Goal: Task Accomplishment & Management: Use online tool/utility

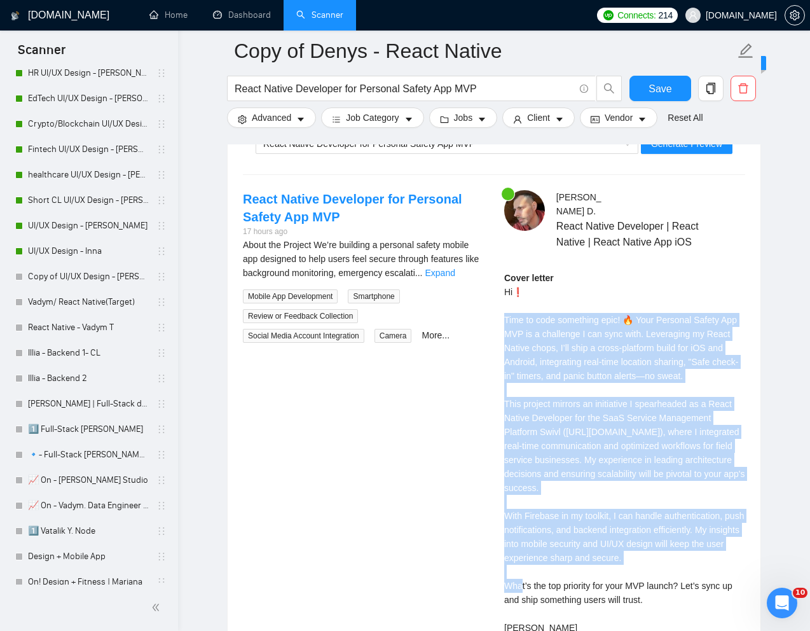
scroll to position [785, 0]
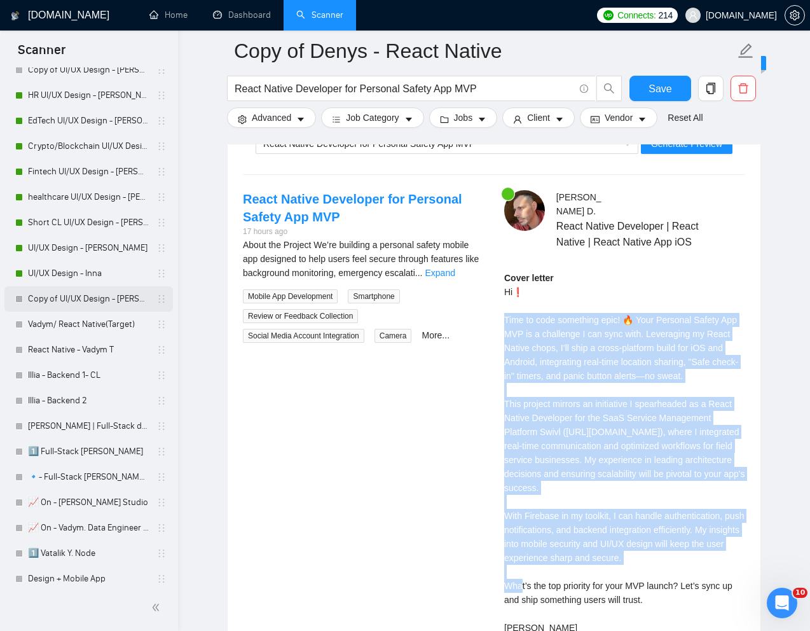
click at [79, 295] on link "Copy of UI/UX Design - [PERSON_NAME]" at bounding box center [88, 298] width 121 height 25
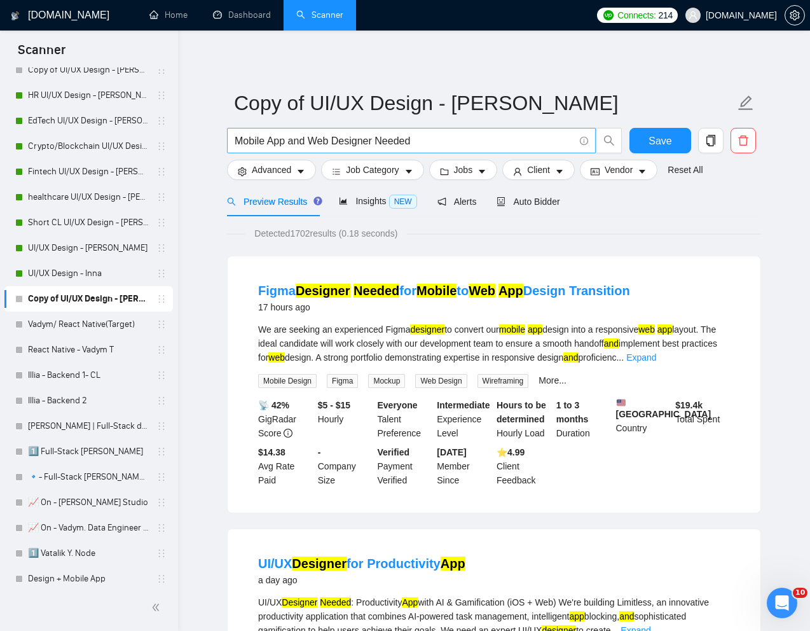
click at [418, 135] on input "Mobile App and Web Designer Needed" at bounding box center [405, 141] width 340 height 16
paste input "React Front-End Developer for Web Application"
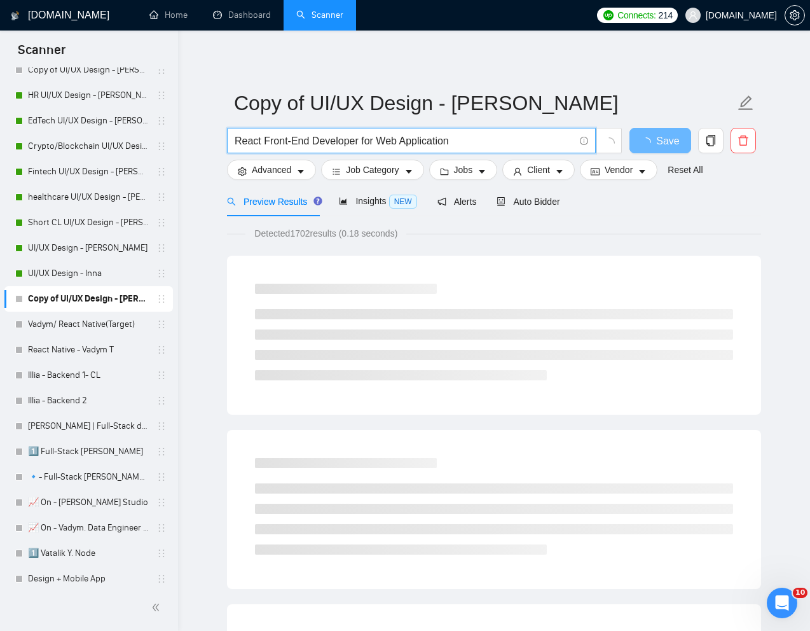
type input "React Front-End Developer for Web Application"
click at [625, 212] on div "Preview Results Insights NEW Alerts Auto Bidder" at bounding box center [494, 201] width 534 height 30
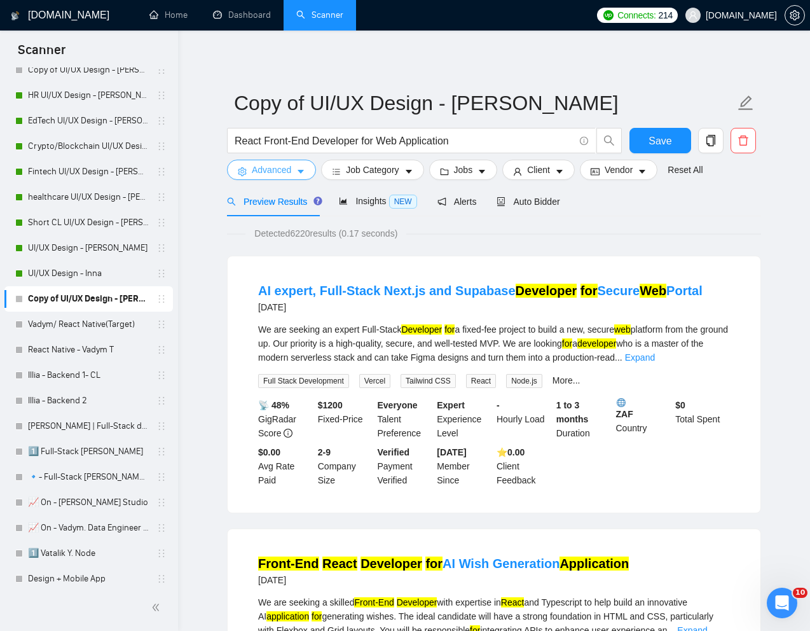
click at [264, 169] on span "Advanced" at bounding box center [271, 170] width 39 height 14
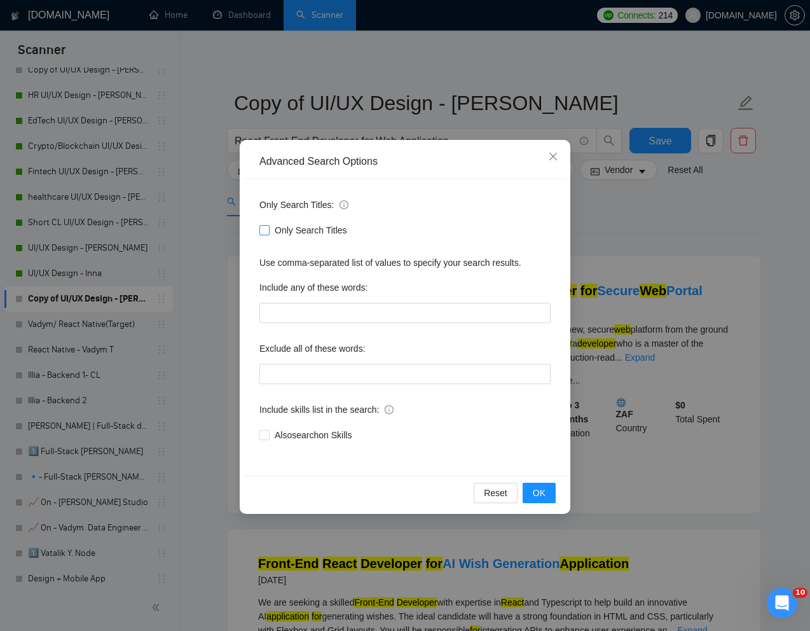
click at [266, 234] on span at bounding box center [264, 230] width 10 height 10
click at [266, 234] on input "Only Search Titles" at bounding box center [263, 229] width 9 height 9
checkbox input "true"
click at [534, 500] on button "OK" at bounding box center [539, 493] width 33 height 20
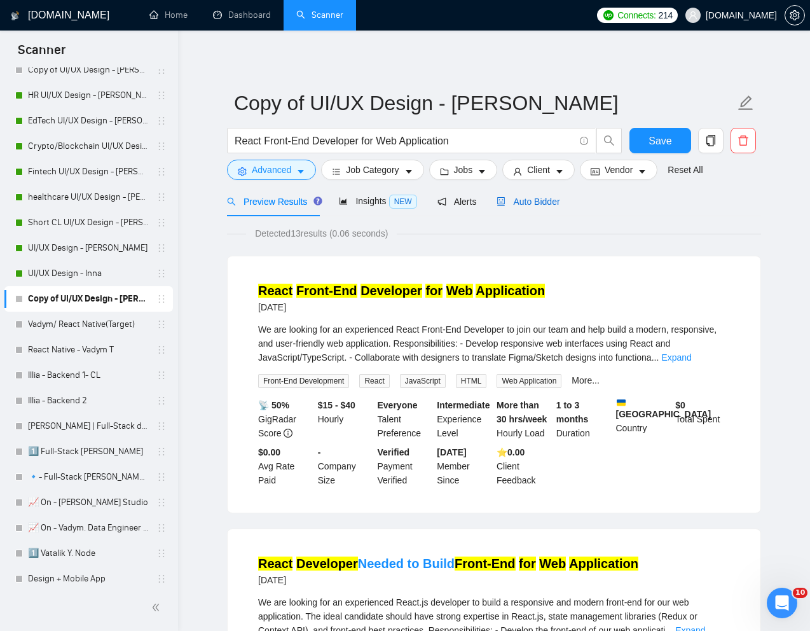
click at [551, 205] on span "Auto Bidder" at bounding box center [528, 201] width 63 height 10
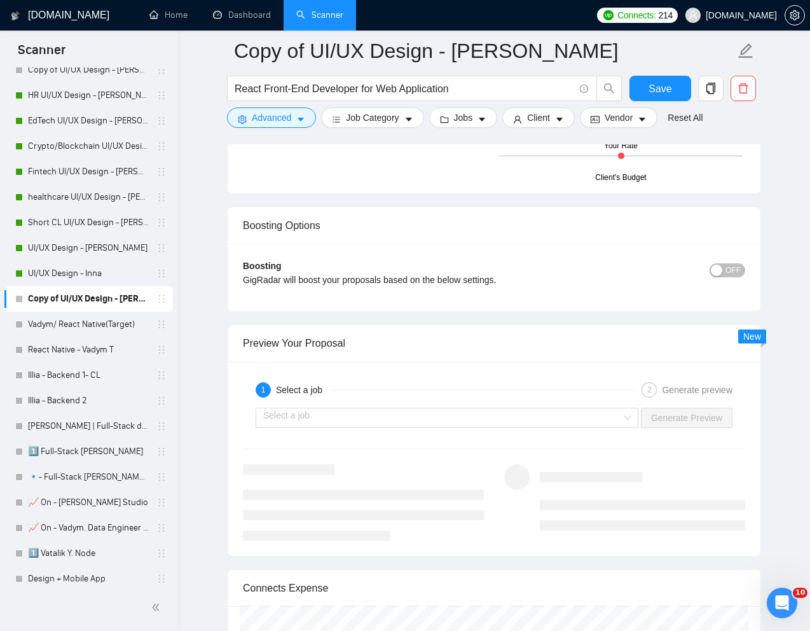
scroll to position [2323, 0]
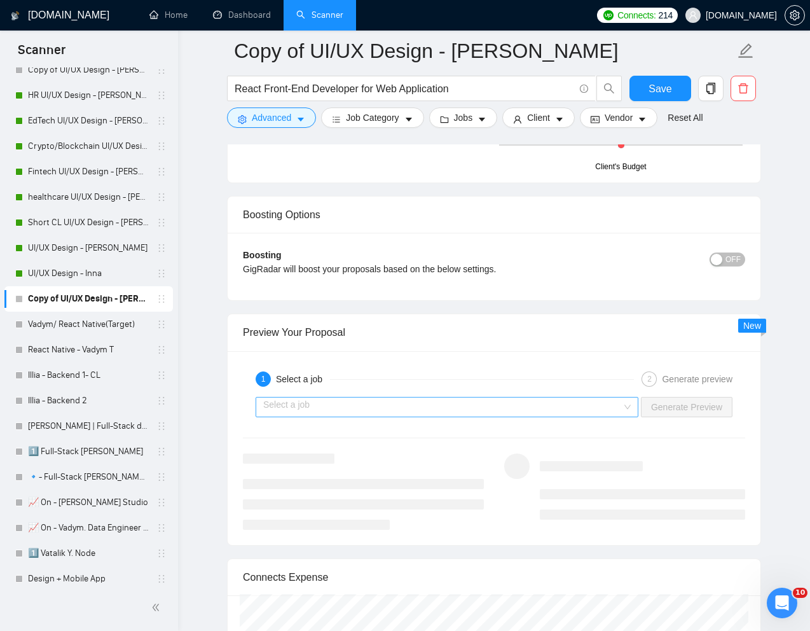
click at [559, 407] on input "search" at bounding box center [442, 406] width 359 height 19
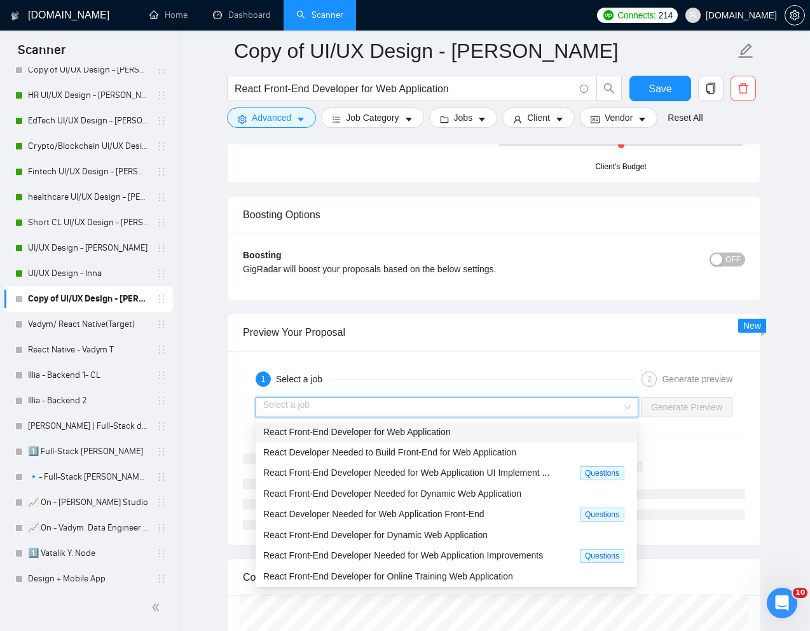
click at [451, 427] on span "React Front-End Developer for Web Application" at bounding box center [357, 432] width 188 height 10
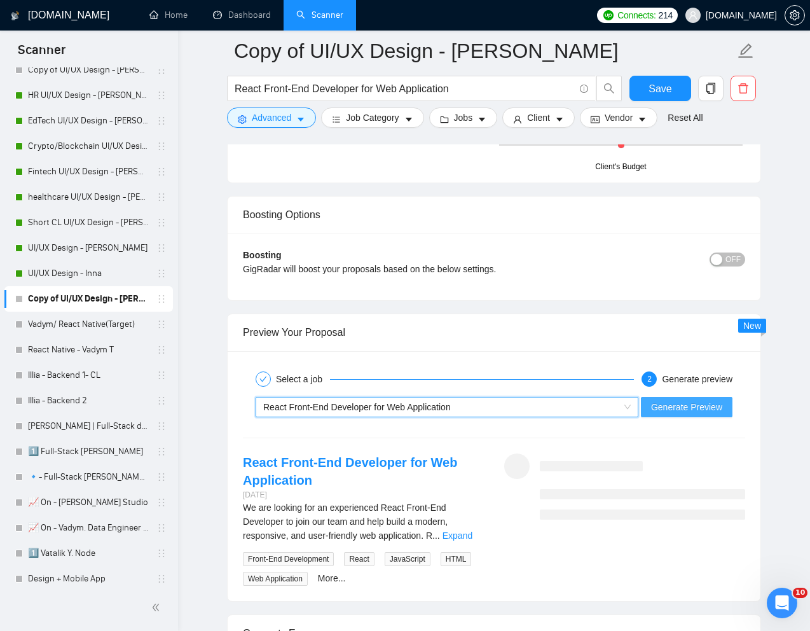
click at [689, 407] on span "Generate Preview" at bounding box center [686, 407] width 71 height 14
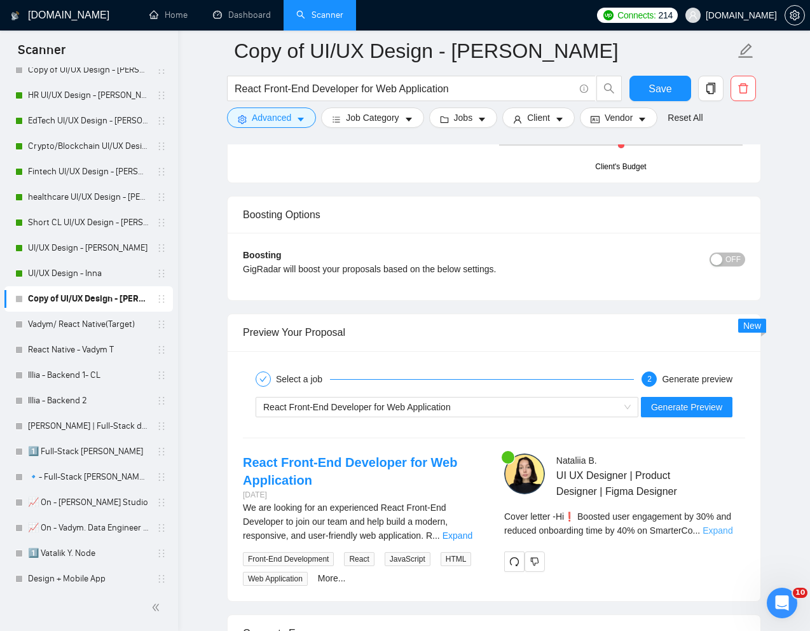
click at [712, 530] on link "Expand" at bounding box center [718, 530] width 30 height 10
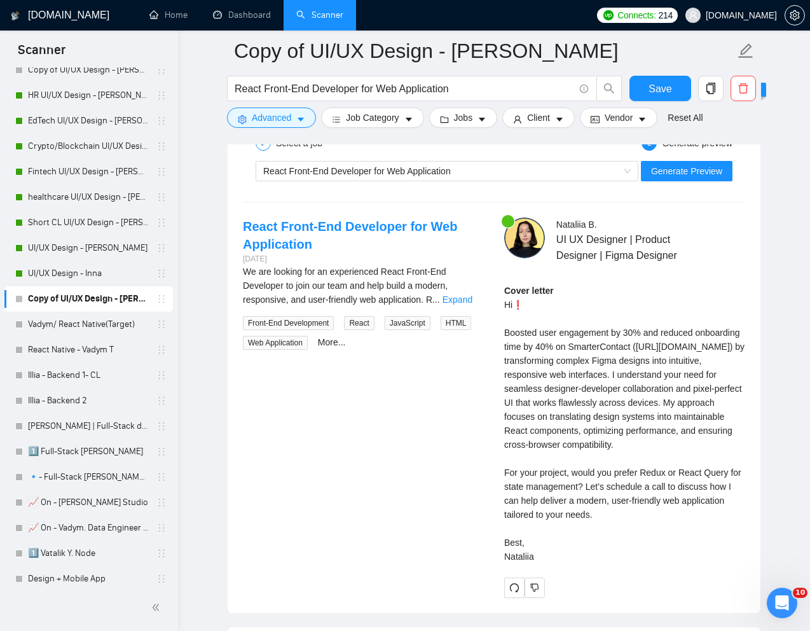
scroll to position [2560, 0]
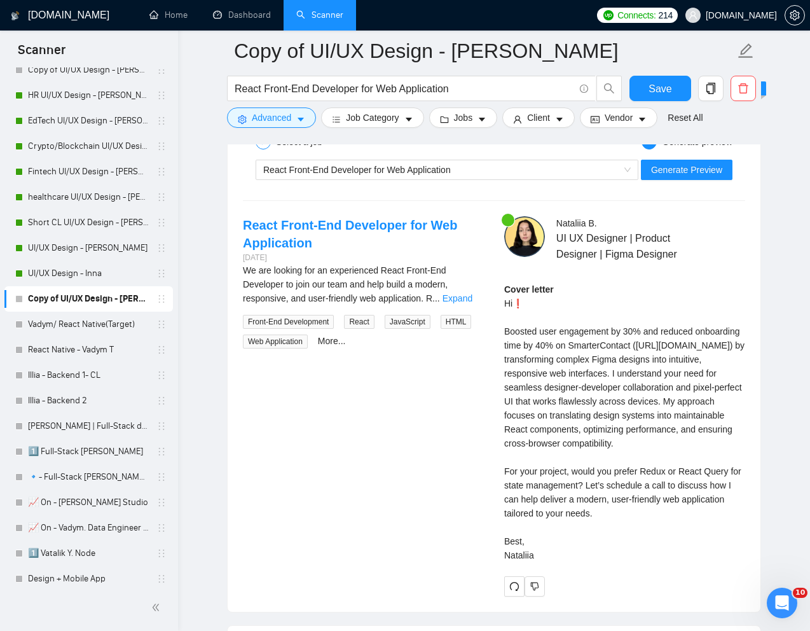
drag, startPoint x: 505, startPoint y: 300, endPoint x: 582, endPoint y: 577, distance: 287.1
click at [582, 562] on div "Cover letter Hi❗ Boosted user engagement by 30% and reduced onboarding time by …" at bounding box center [624, 422] width 241 height 280
copy div "Hi❗ Boosted user engagement by 30% and reduced onboarding time by 40% on Smarte…"
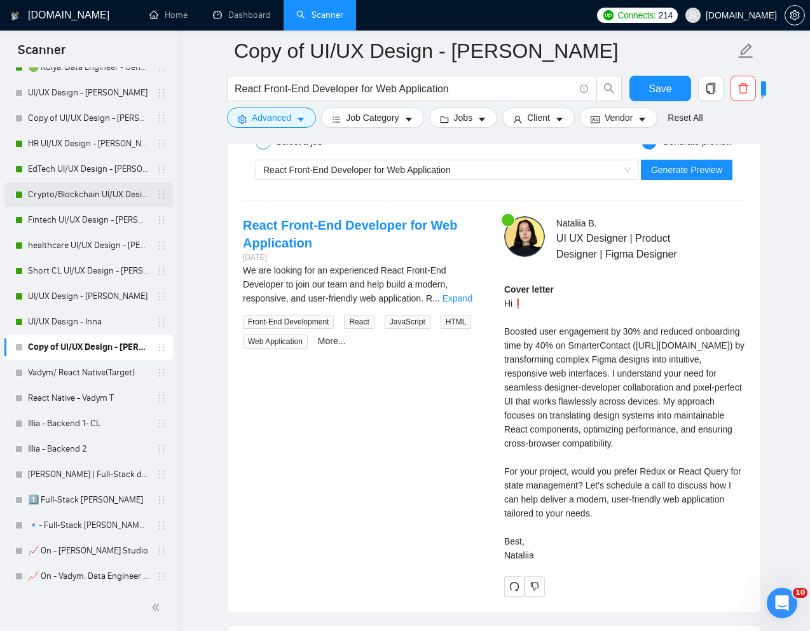
scroll to position [668, 0]
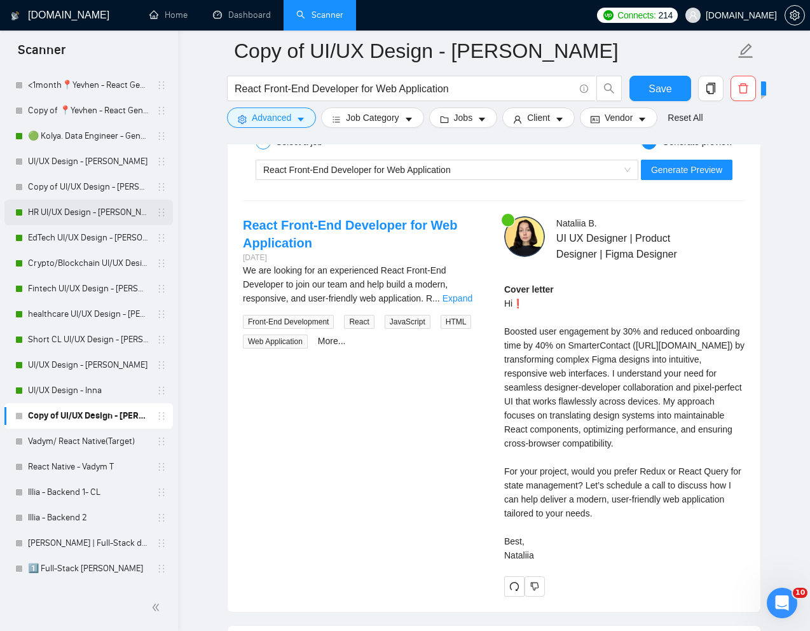
click at [46, 210] on link "HR UI/UX Design - [PERSON_NAME]" at bounding box center [88, 212] width 121 height 25
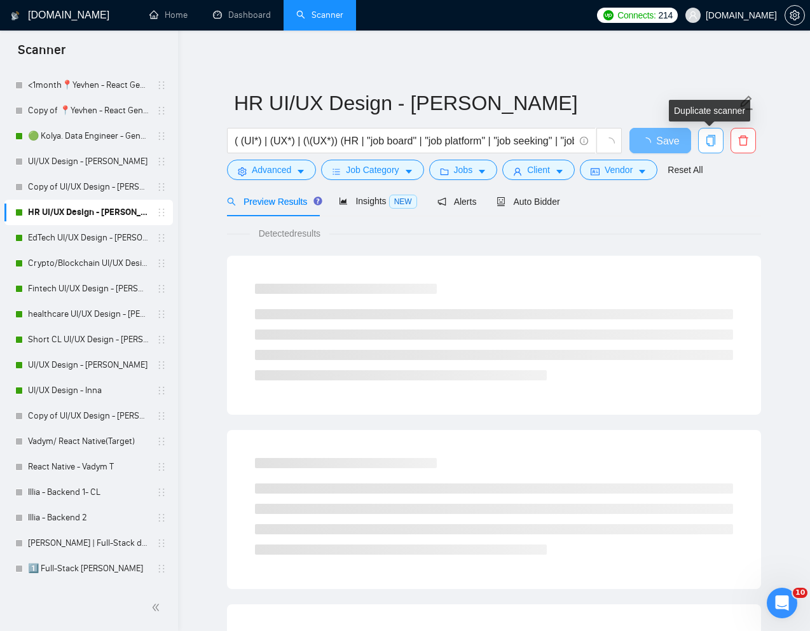
click at [710, 141] on icon "copy" at bounding box center [710, 140] width 11 height 11
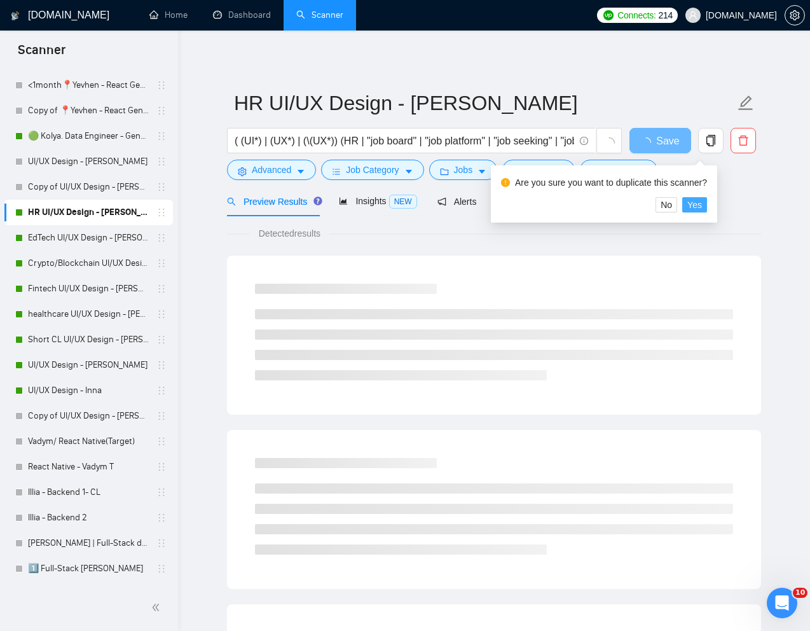
click at [702, 205] on span "Yes" at bounding box center [694, 205] width 15 height 14
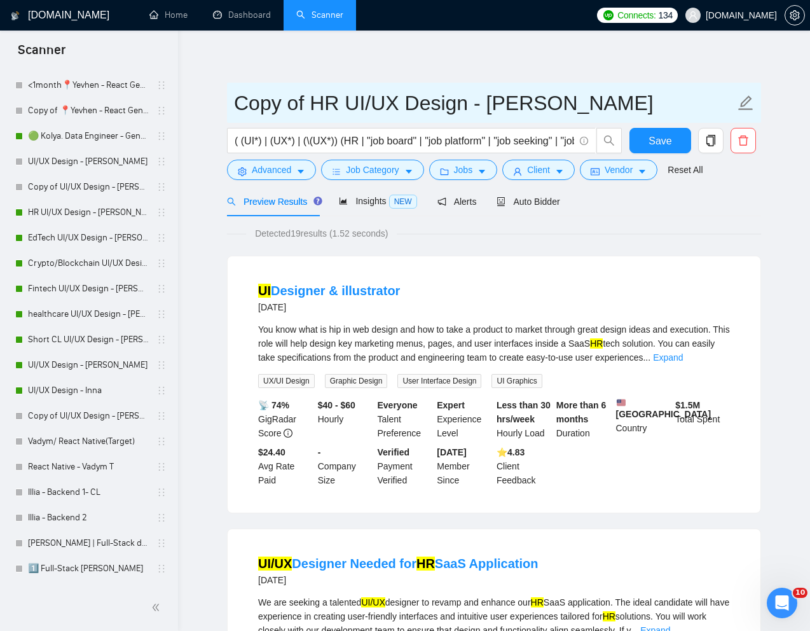
click at [324, 110] on input "Copy of HR UI/UX Design - [PERSON_NAME]" at bounding box center [484, 103] width 501 height 32
drag, startPoint x: 338, startPoint y: 109, endPoint x: 230, endPoint y: 105, distance: 108.8
click at [230, 105] on span "Copy of HR UI/UX Design - [PERSON_NAME]" at bounding box center [494, 103] width 534 height 40
type input "Real Estate UI/UX Design - [PERSON_NAME]"
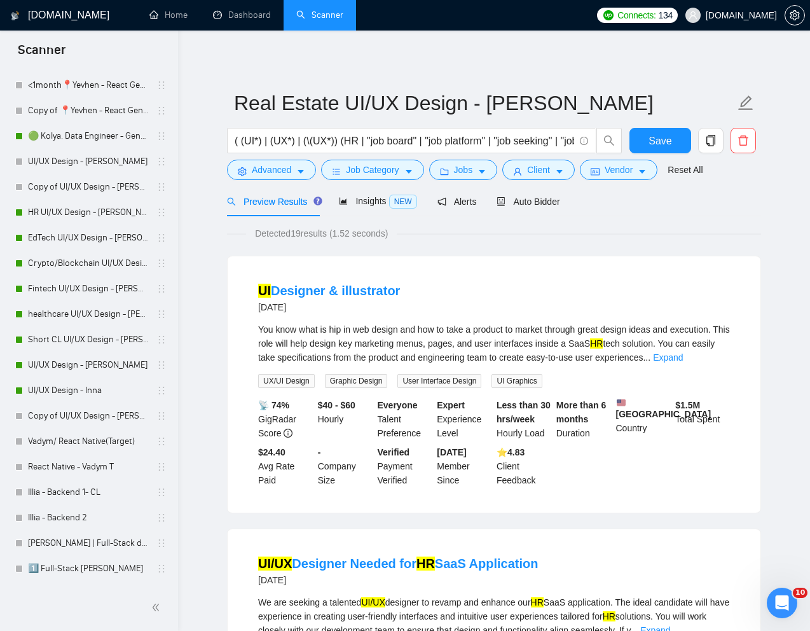
click at [651, 135] on span "Save" at bounding box center [659, 141] width 23 height 16
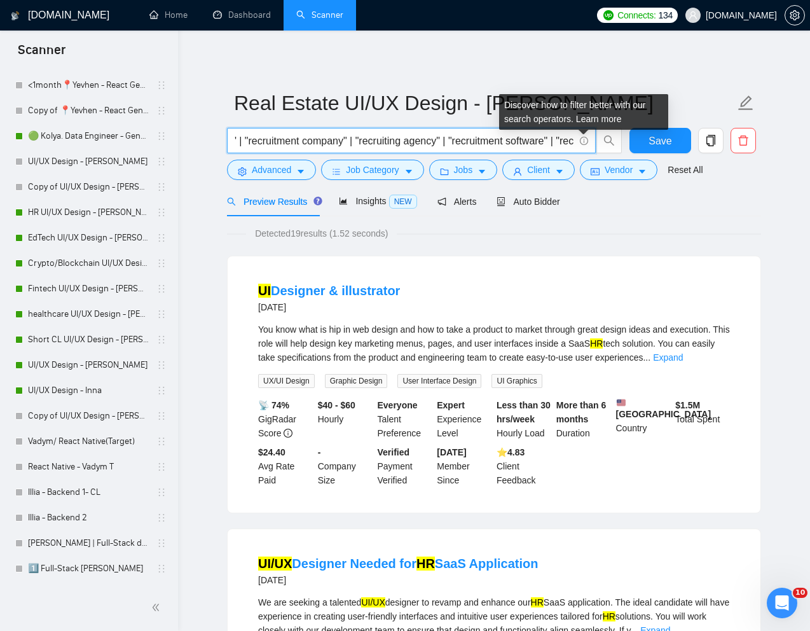
scroll to position [0, 1889]
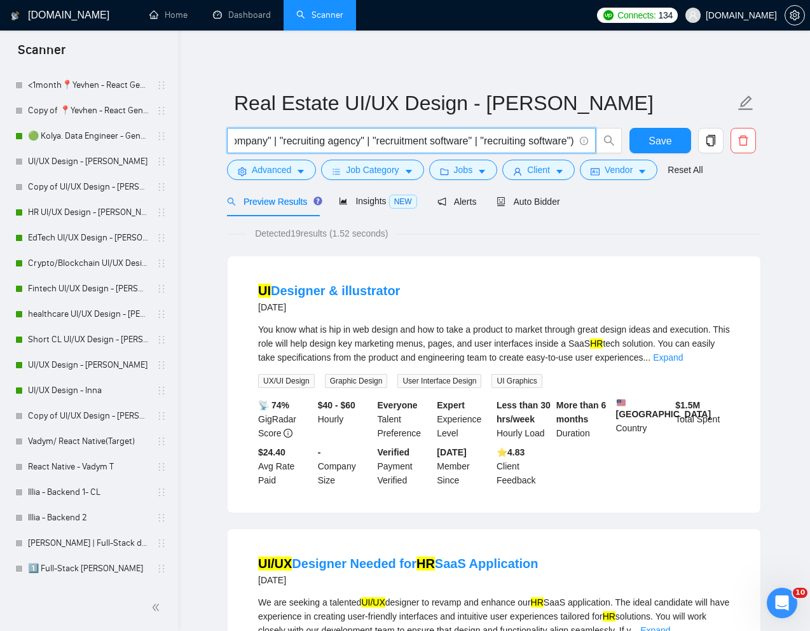
drag, startPoint x: 346, startPoint y: 139, endPoint x: 572, endPoint y: 140, distance: 225.1
click at [572, 140] on input "( (UI*) | (UX*) | (\(UX*)) (HR | "job board" | "job platform" | "job seeking" |…" at bounding box center [405, 141] width 340 height 16
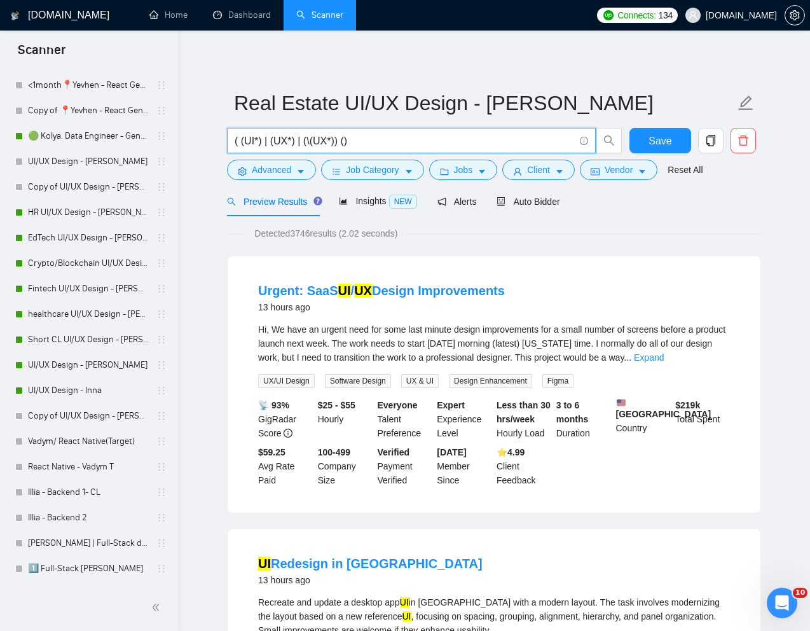
click at [345, 141] on input "( (UI*) | (UX*) | (\(UX*)) ()" at bounding box center [405, 141] width 340 height 16
paste input "proptech* | "property management" | "prop tech" | "property maintenance" | "rea…"
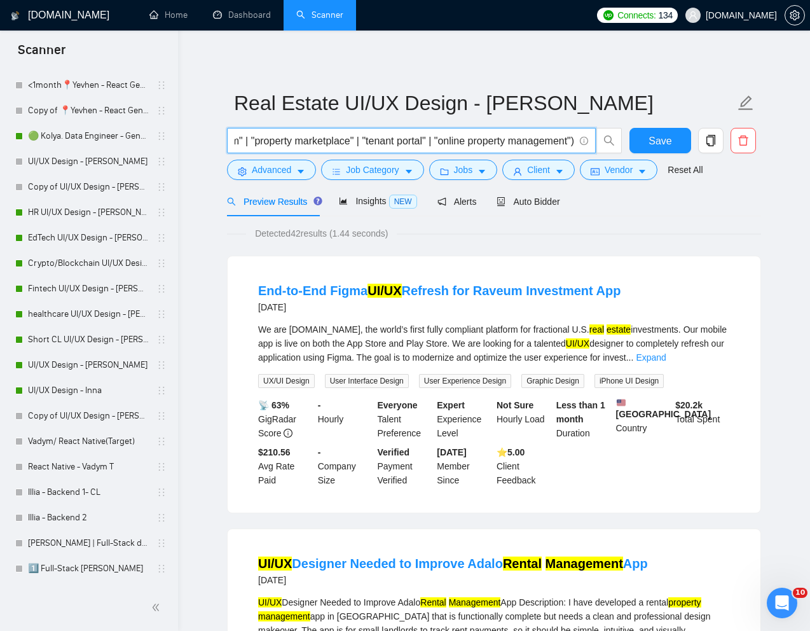
scroll to position [0, 1497]
type input "( (UI*) | (UX*) | (\(UX*)) (proptech* | "property management" | "prop tech" | "…"
click at [666, 355] on link "Expand" at bounding box center [651, 357] width 30 height 10
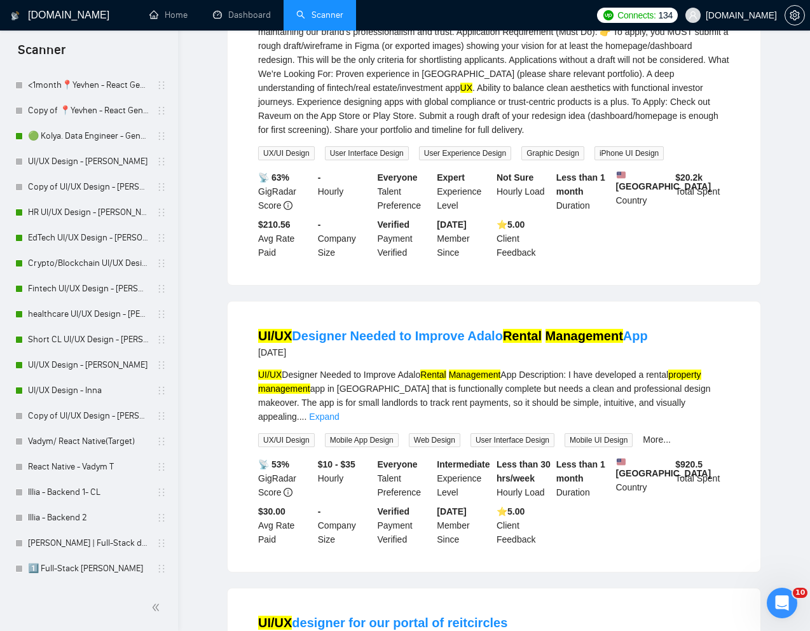
scroll to position [0, 0]
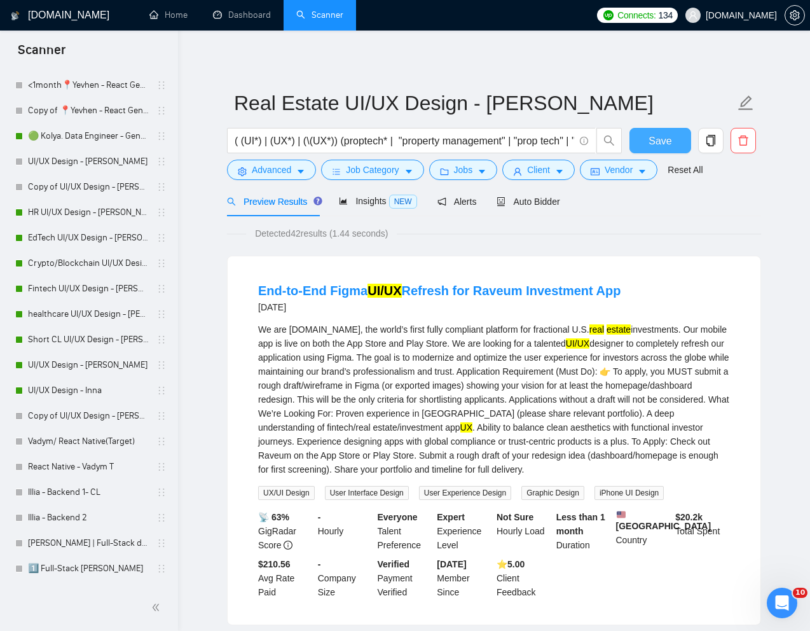
click at [675, 139] on button "Save" at bounding box center [660, 140] width 62 height 25
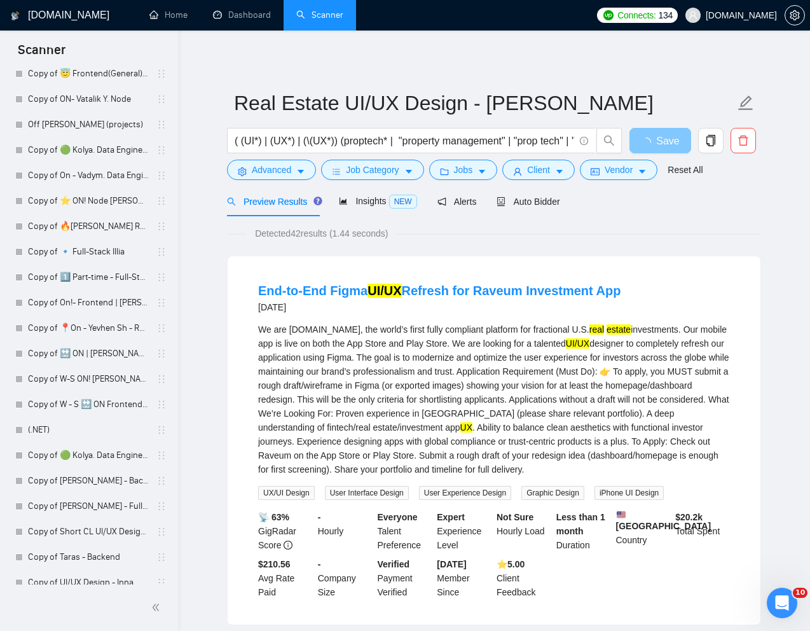
scroll to position [2496, 0]
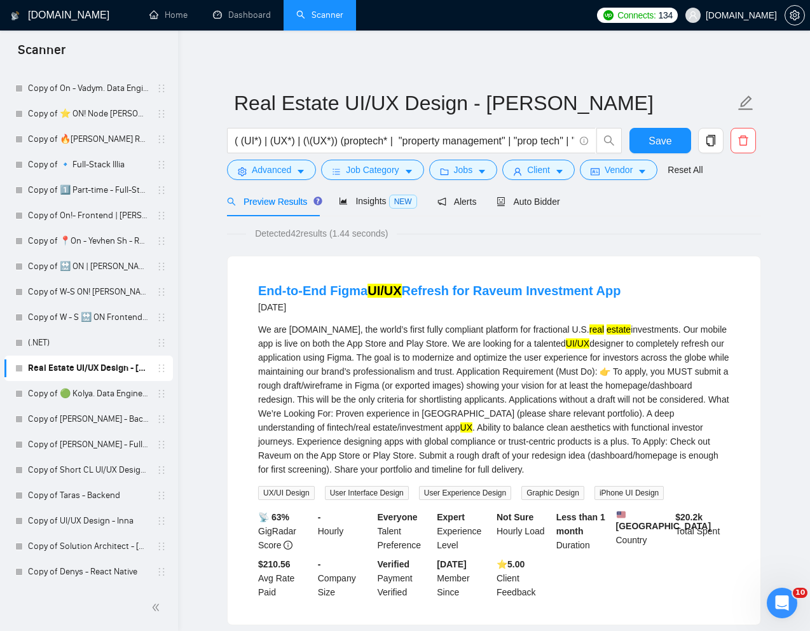
drag, startPoint x: 154, startPoint y: 570, endPoint x: 120, endPoint y: 554, distance: 37.3
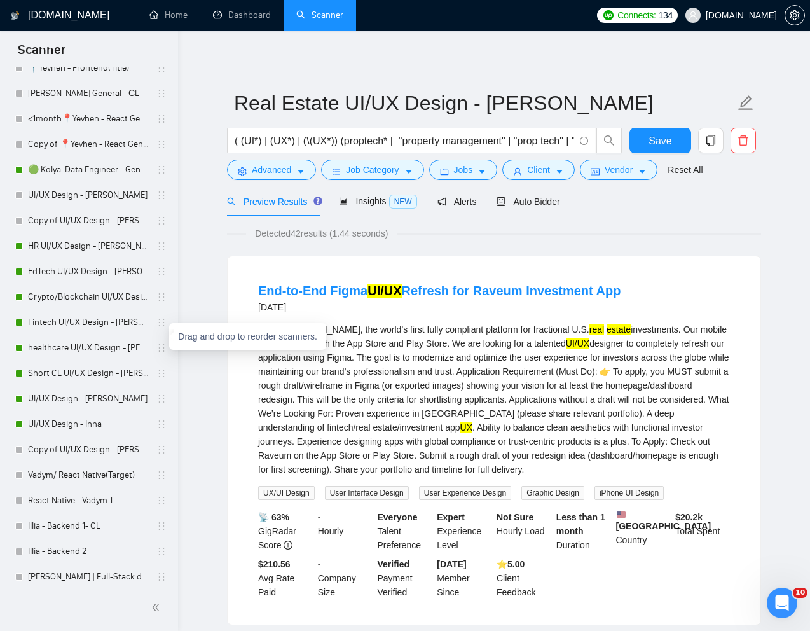
scroll to position [500, 0]
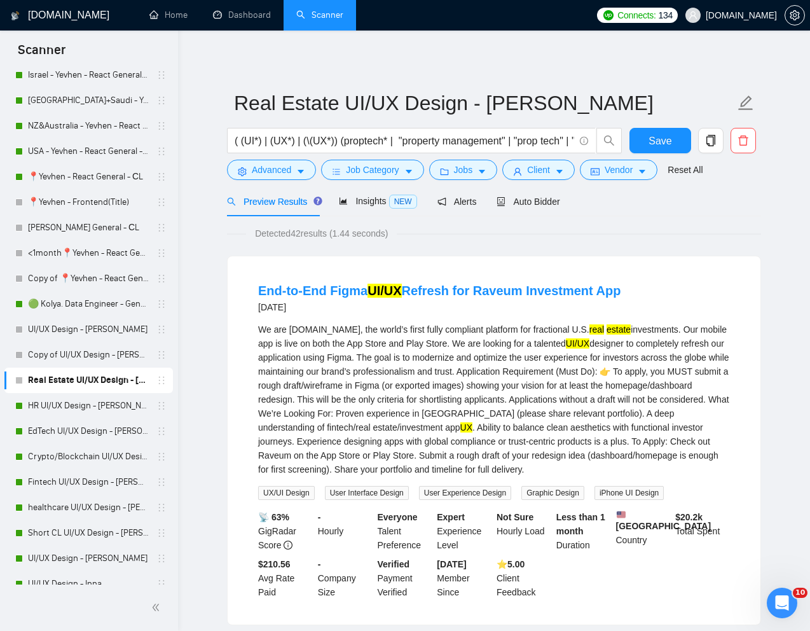
drag, startPoint x: 155, startPoint y: 364, endPoint x: 1, endPoint y: 367, distance: 154.5
click at [534, 202] on span "Auto Bidder" at bounding box center [528, 201] width 63 height 10
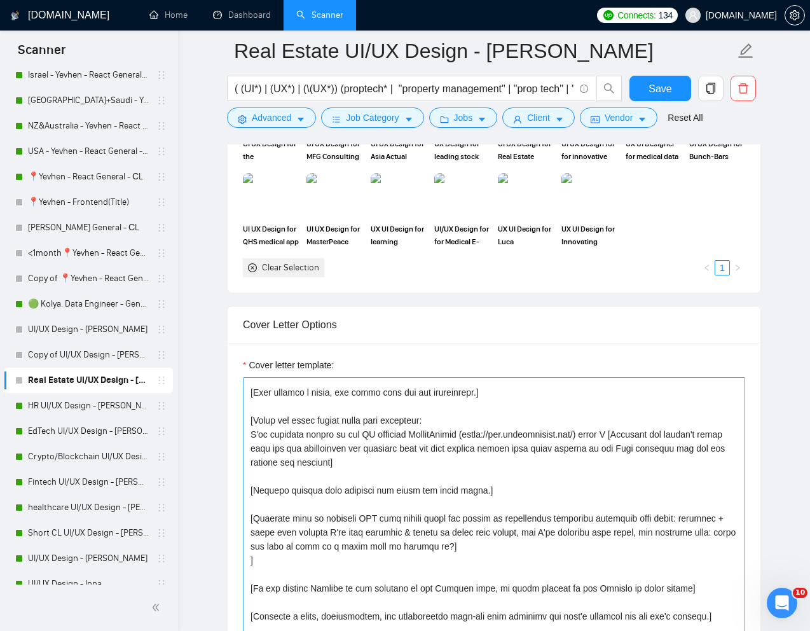
scroll to position [10, 0]
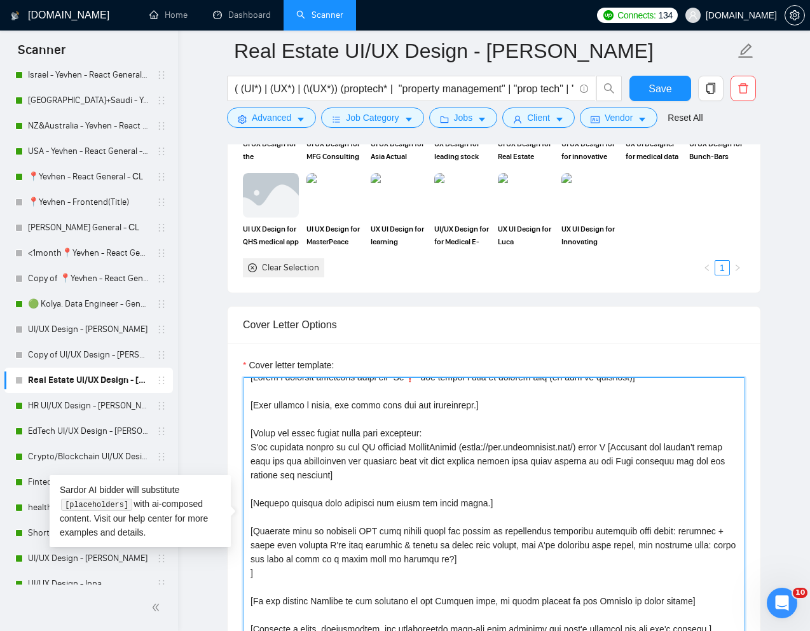
drag, startPoint x: 267, startPoint y: 448, endPoint x: 466, endPoint y: 441, distance: 199.1
click at [466, 441] on textarea "Cover letter template:" at bounding box center [494, 520] width 502 height 286
click at [519, 467] on textarea "Cover letter template:" at bounding box center [494, 520] width 502 height 286
click at [448, 449] on textarea "Cover letter template:" at bounding box center [494, 520] width 502 height 286
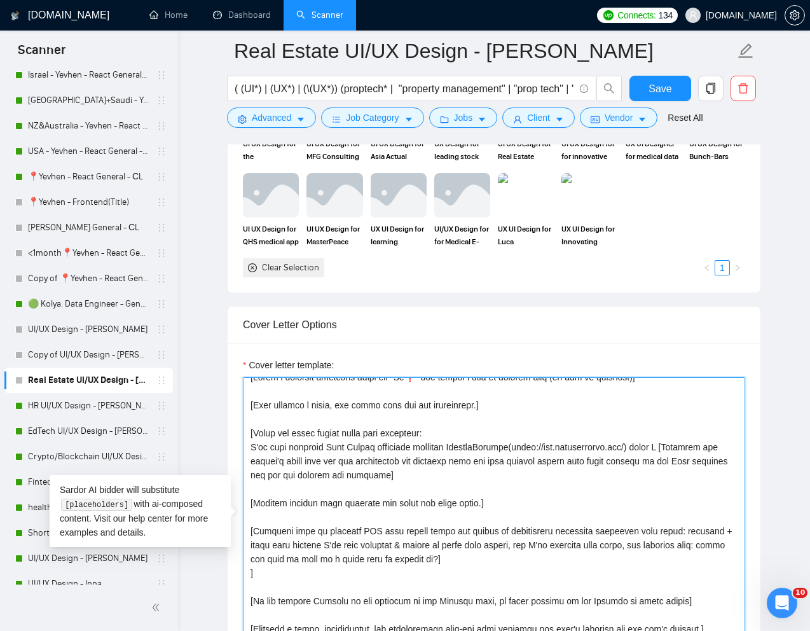
drag, startPoint x: 322, startPoint y: 446, endPoint x: 364, endPoint y: 446, distance: 42.0
click at [364, 446] on textarea "Cover letter template:" at bounding box center [494, 520] width 502 height 286
paste textarea "𝗥𝗲𝗮𝗹 𝗘𝘀𝘁𝗮𝘁𝗲"
click at [583, 491] on textarea "Cover letter template:" at bounding box center [494, 520] width 502 height 286
click at [479, 448] on textarea "Cover letter template:" at bounding box center [494, 520] width 502 height 286
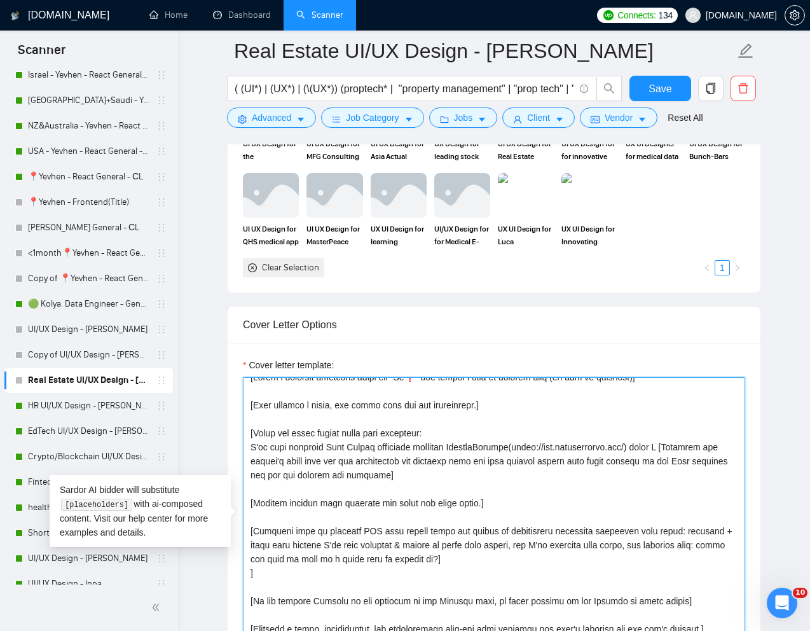
click at [479, 448] on textarea "Cover letter template:" at bounding box center [494, 520] width 502 height 286
click at [551, 448] on textarea "Cover letter template:" at bounding box center [494, 520] width 502 height 286
drag, startPoint x: 516, startPoint y: 447, endPoint x: 640, endPoint y: 442, distance: 124.7
click at [640, 442] on textarea "Cover letter template:" at bounding box center [494, 520] width 502 height 286
paste textarea "smartercontac"
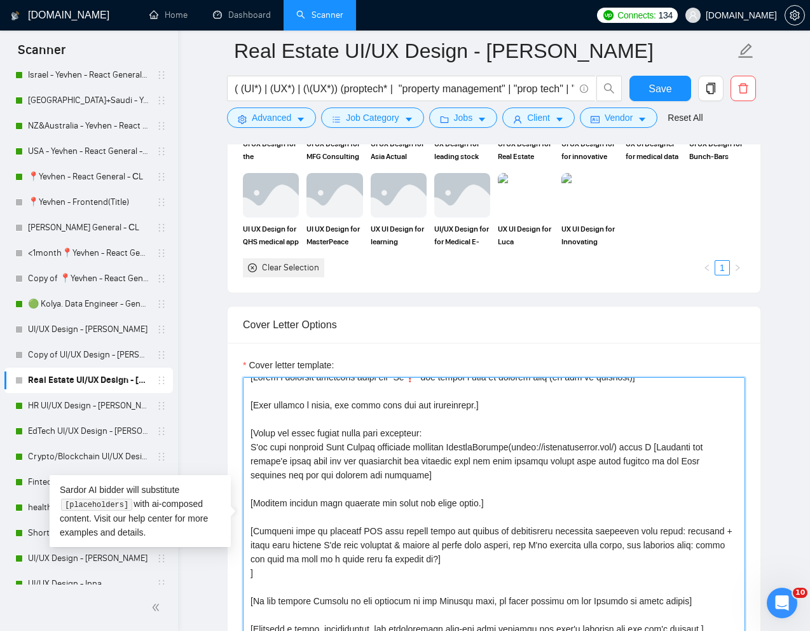
click at [512, 446] on textarea "Cover letter template:" at bounding box center [494, 520] width 502 height 286
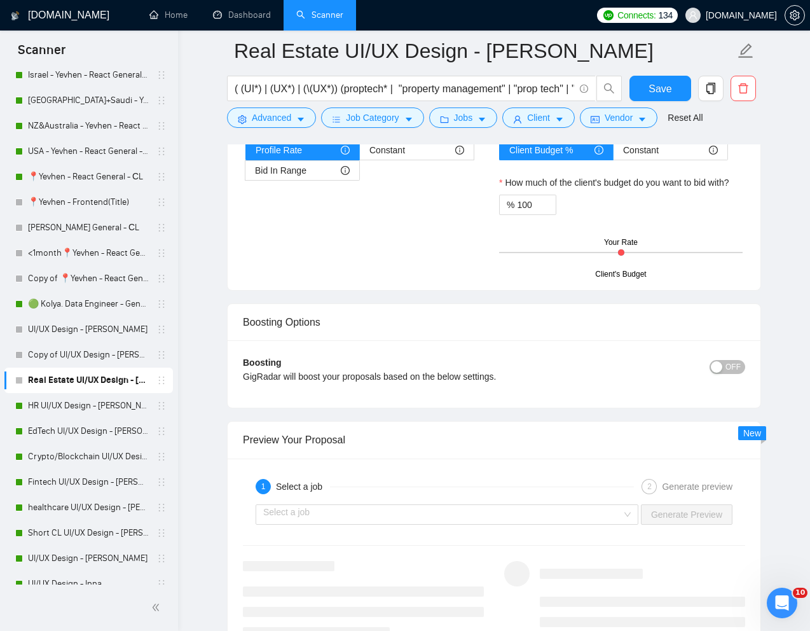
scroll to position [2305, 0]
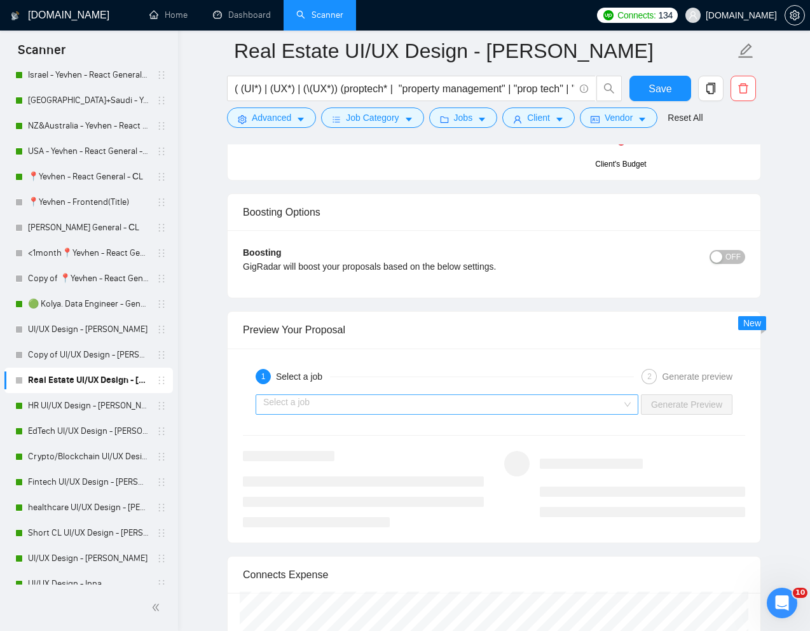
click at [488, 406] on input "search" at bounding box center [442, 404] width 359 height 19
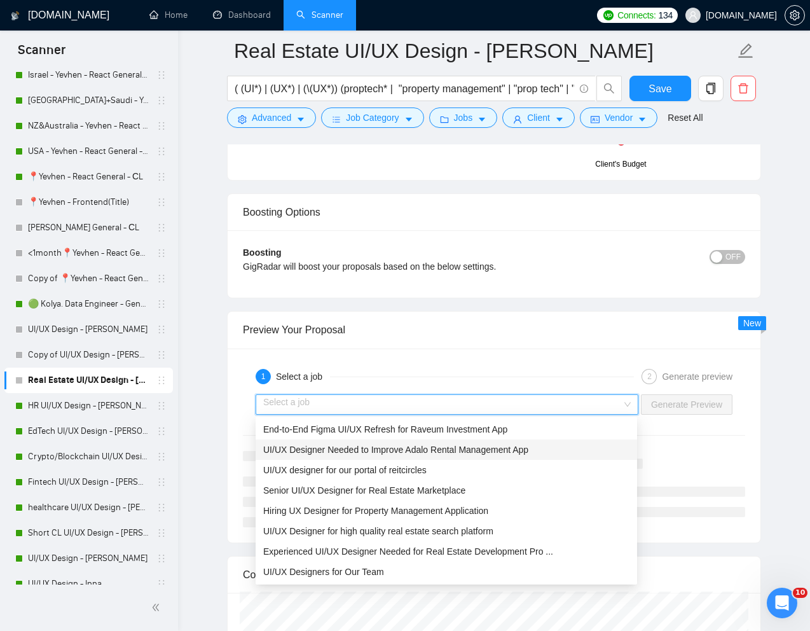
click at [369, 446] on span "UI/UX Designer Needed to Improve Adalo Rental Management App" at bounding box center [395, 449] width 265 height 10
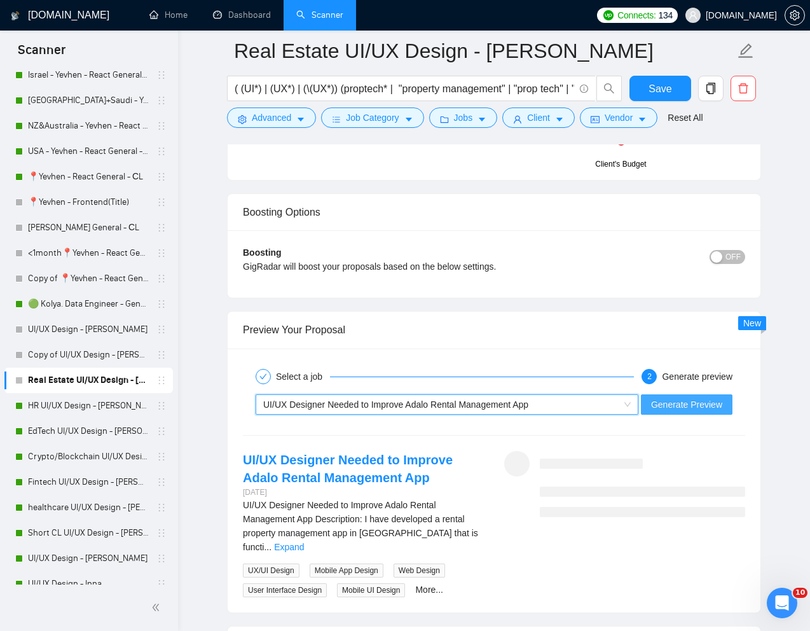
click at [672, 404] on span "Generate Preview" at bounding box center [686, 404] width 71 height 14
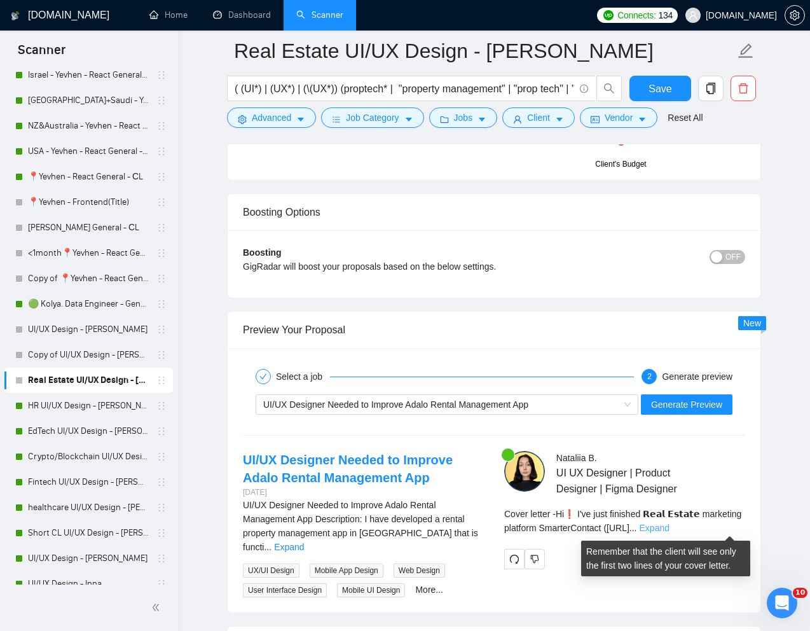
click at [669, 523] on link "Expand" at bounding box center [655, 528] width 30 height 10
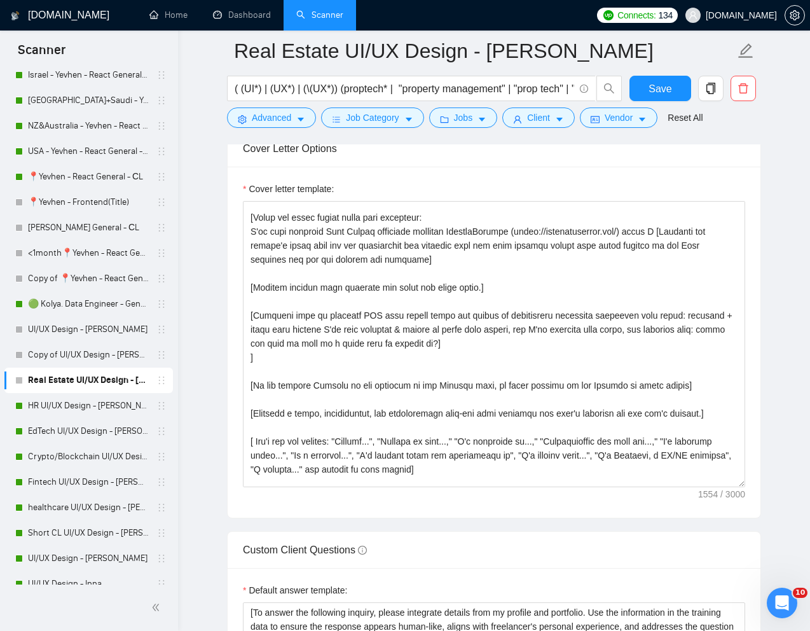
scroll to position [0, 0]
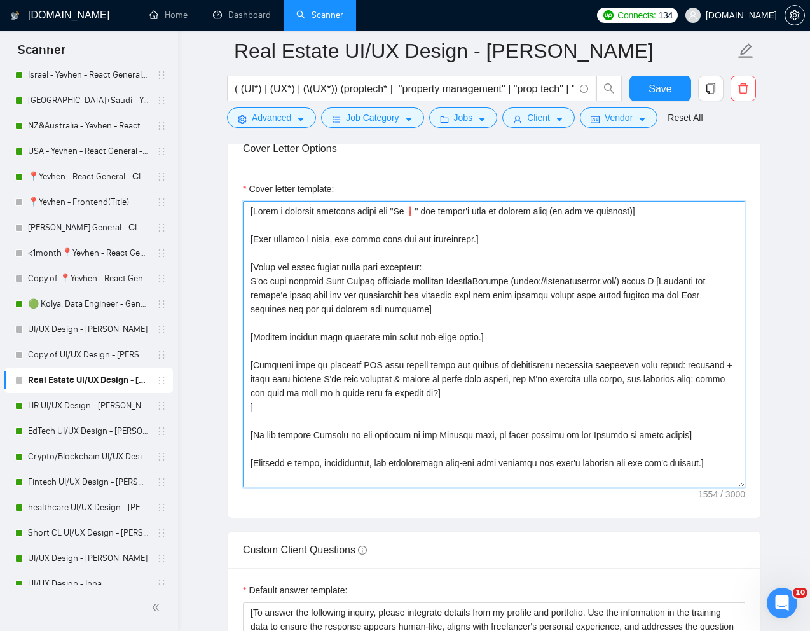
click at [487, 278] on textarea "Cover letter template:" at bounding box center [494, 344] width 502 height 286
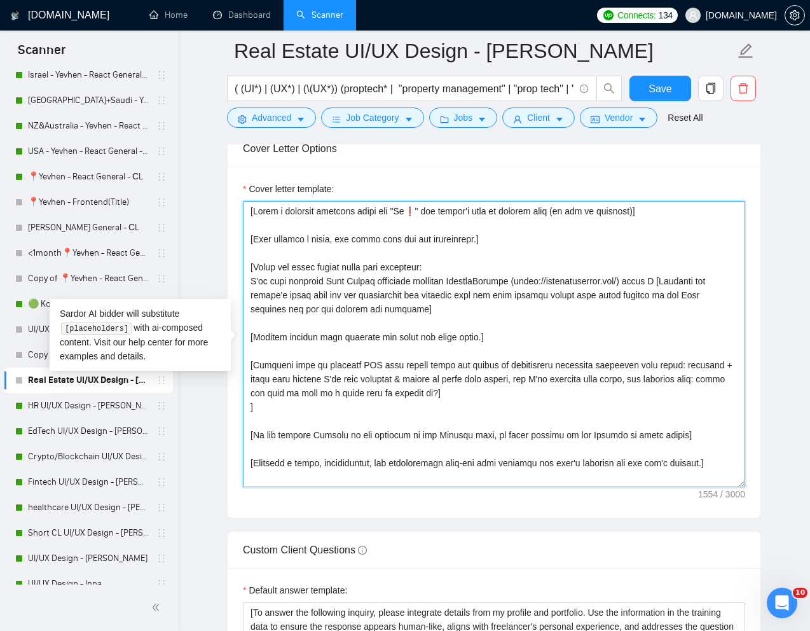
click at [487, 278] on textarea "Cover letter template:" at bounding box center [494, 344] width 502 height 286
click at [702, 295] on textarea "Cover letter template:" at bounding box center [494, 344] width 502 height 286
paste textarea "marterContact"
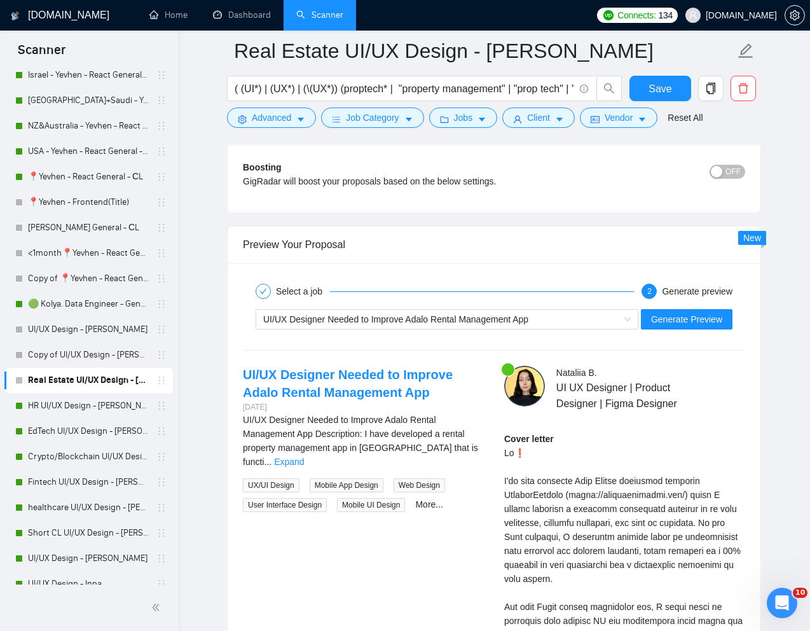
scroll to position [2498, 0]
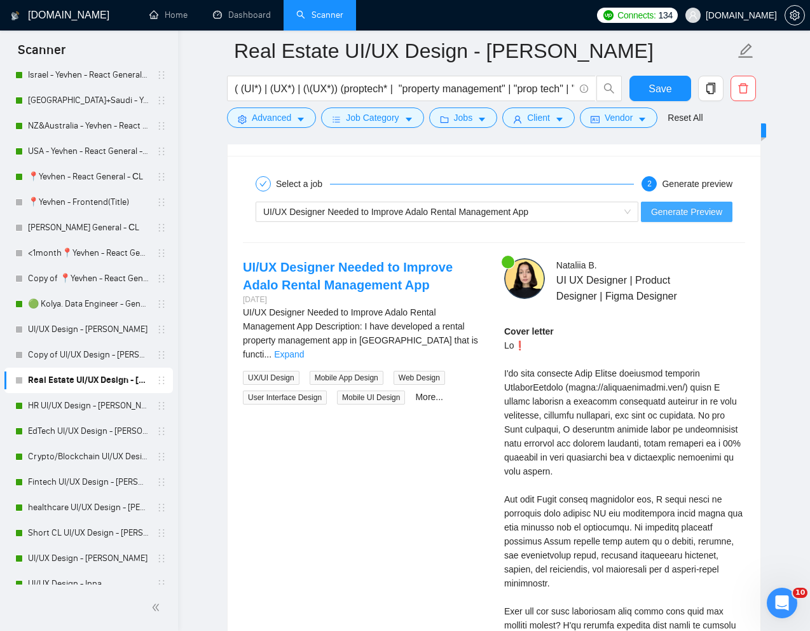
type textarea "[Lorem i dolorsit ametcons adipi eli "Se❗" doe tempor'i utla et dolorem aliq (e…"
click at [668, 208] on span "Generate Preview" at bounding box center [686, 212] width 71 height 14
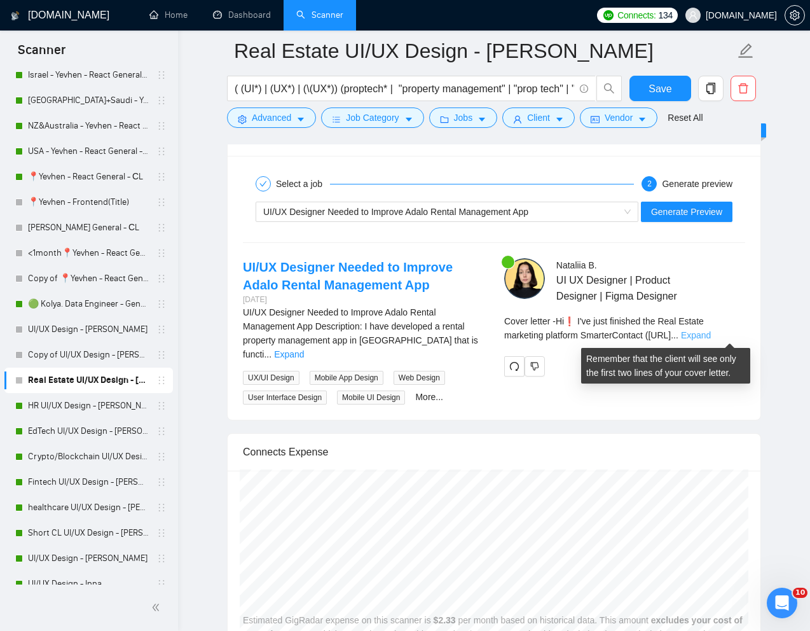
click at [711, 338] on link "Expand" at bounding box center [696, 335] width 30 height 10
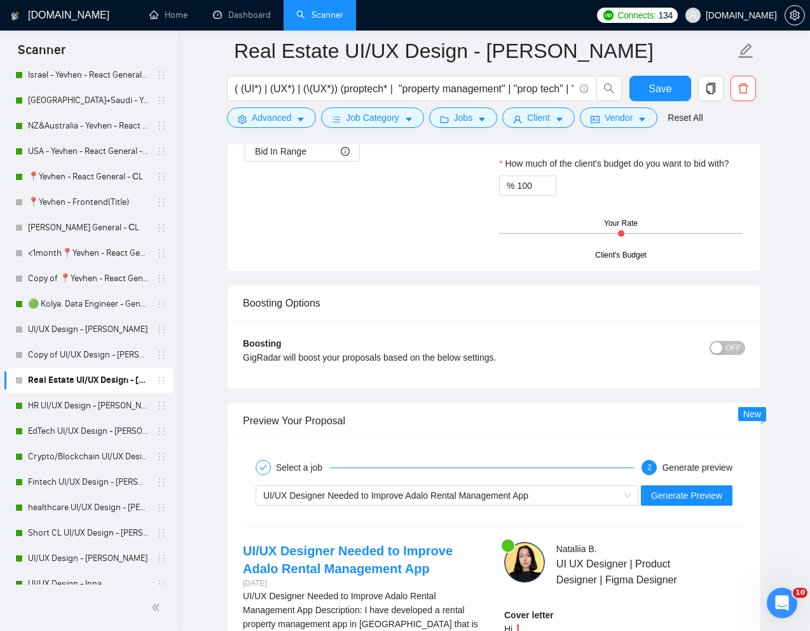
scroll to position [2214, 0]
click at [732, 344] on span "OFF" at bounding box center [732, 348] width 15 height 14
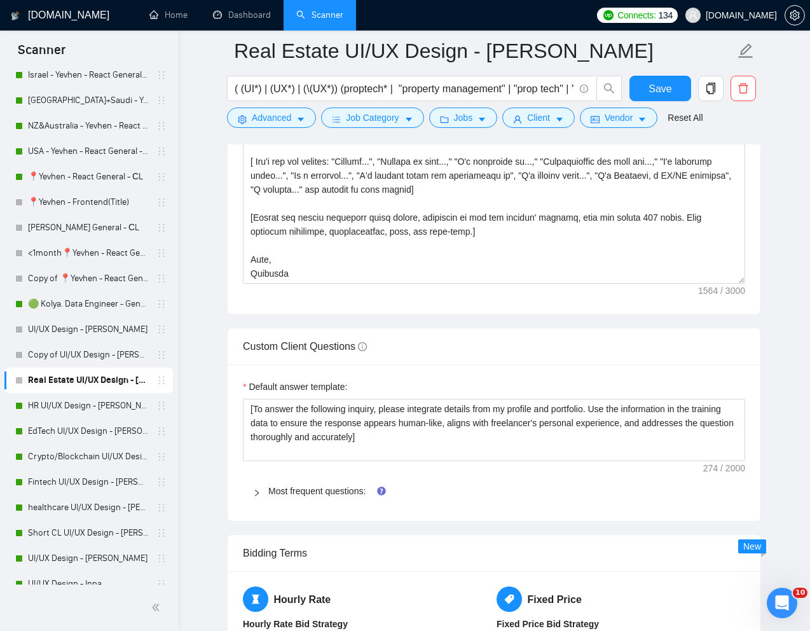
scroll to position [1450, 0]
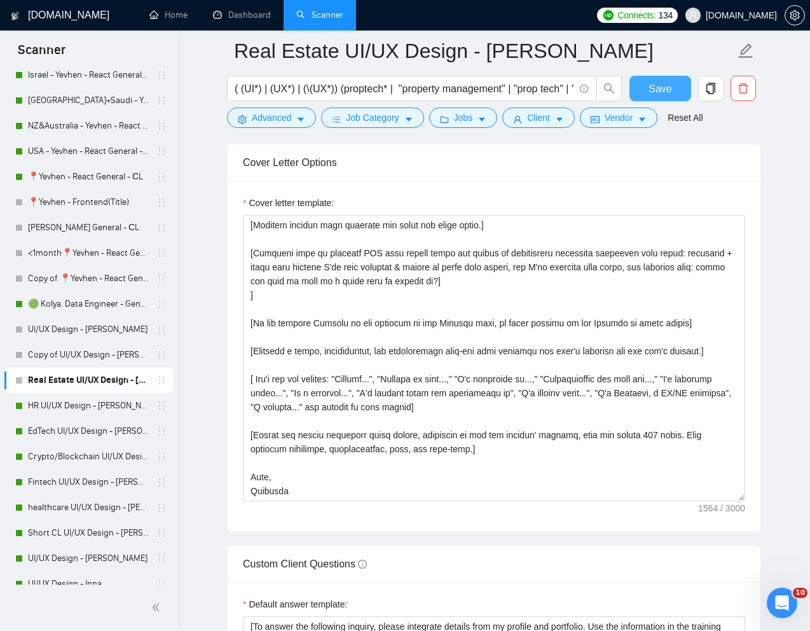
click at [668, 94] on span "Save" at bounding box center [659, 89] width 23 height 16
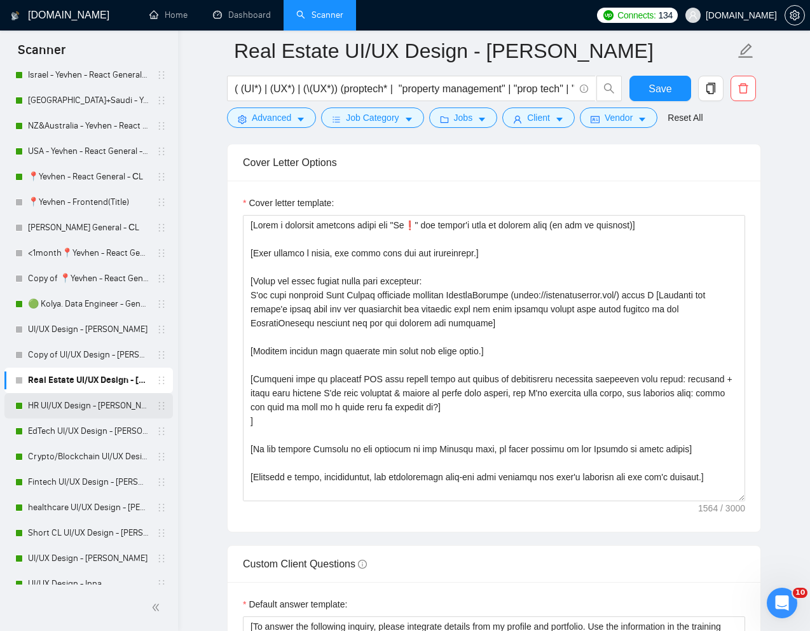
click at [46, 412] on link "HR UI/UX Design - [PERSON_NAME]" at bounding box center [88, 405] width 121 height 25
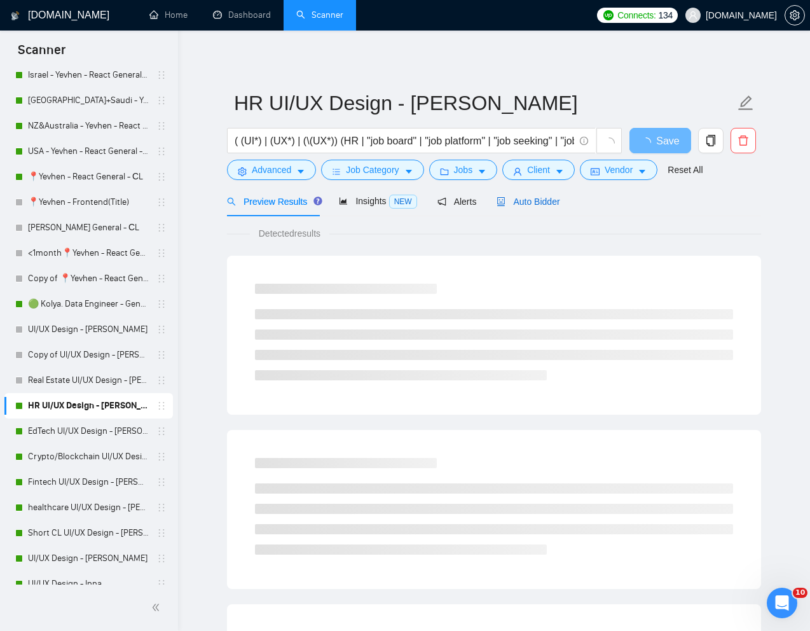
click at [525, 202] on span "Auto Bidder" at bounding box center [528, 201] width 63 height 10
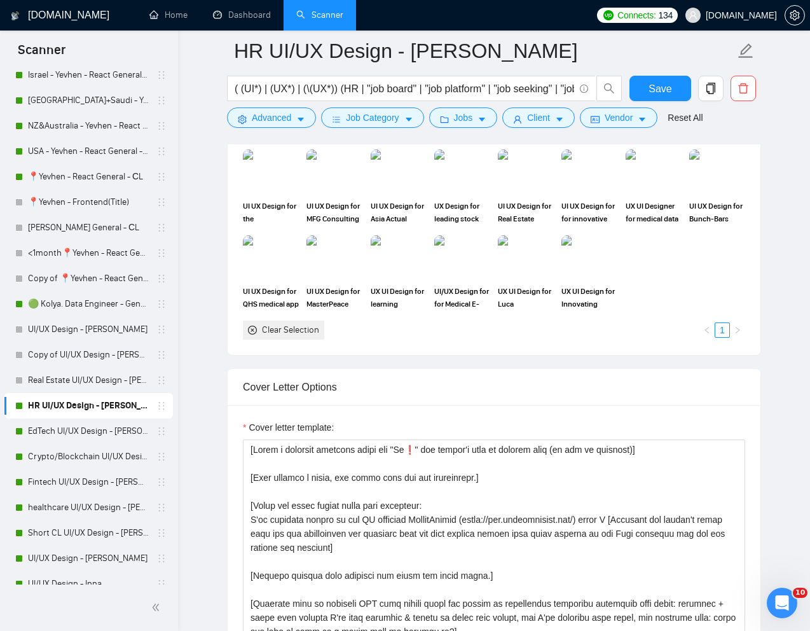
scroll to position [1248, 0]
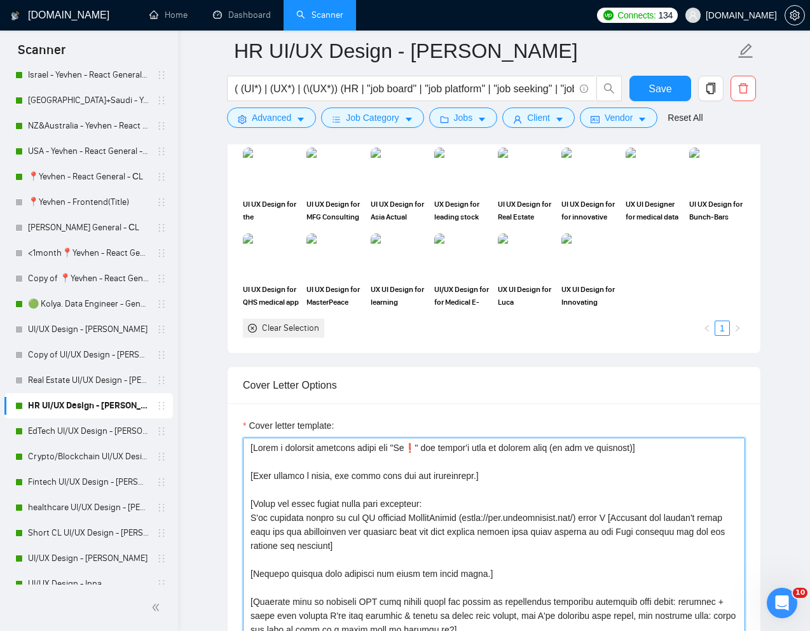
click at [441, 517] on textarea "Cover letter template:" at bounding box center [494, 580] width 502 height 286
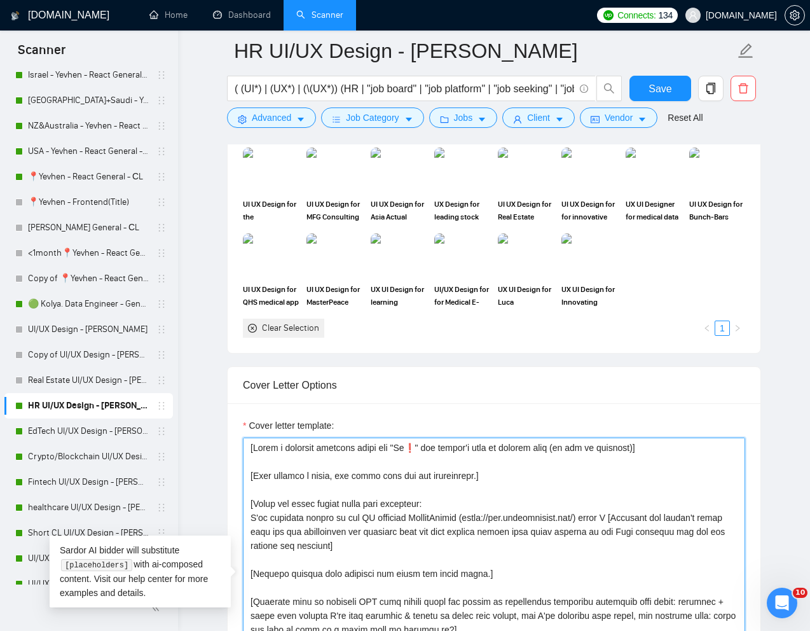
click at [441, 517] on textarea "Cover letter template:" at bounding box center [494, 580] width 502 height 286
click at [668, 530] on textarea "Cover letter template:" at bounding box center [494, 580] width 502 height 286
paste textarea "treamTalent"
click at [622, 551] on textarea "Cover letter template:" at bounding box center [494, 580] width 502 height 286
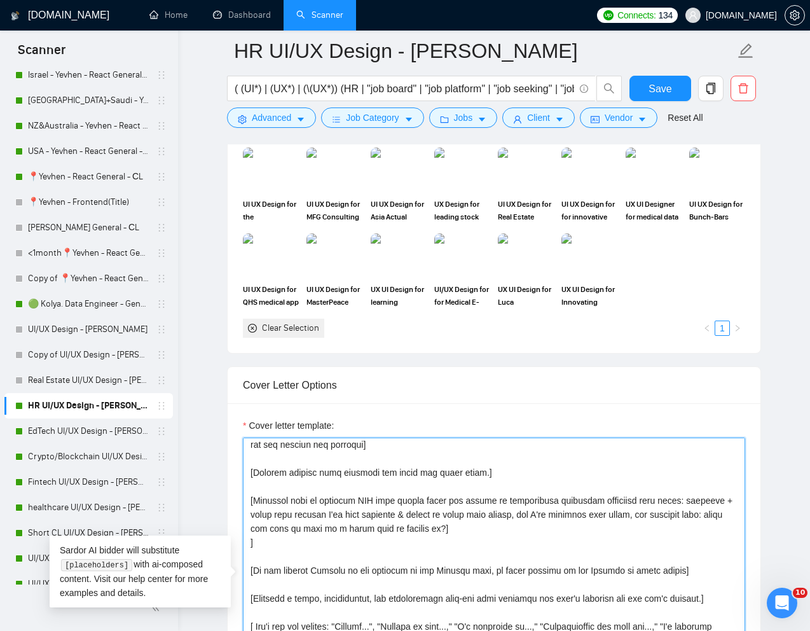
scroll to position [126, 0]
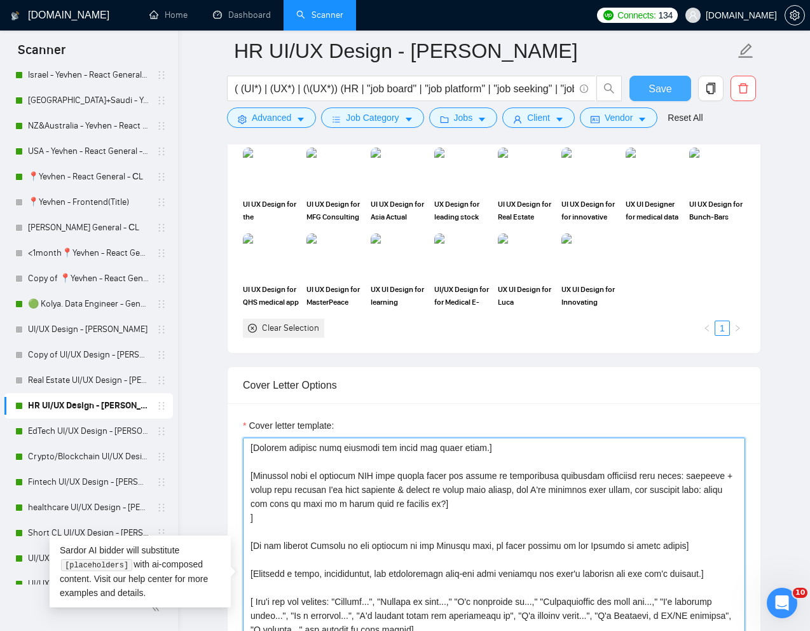
type textarea "[Lorem i dolorsit ametcons adipi eli "Se❗" doe tempor'i utla et dolorem aliq (e…"
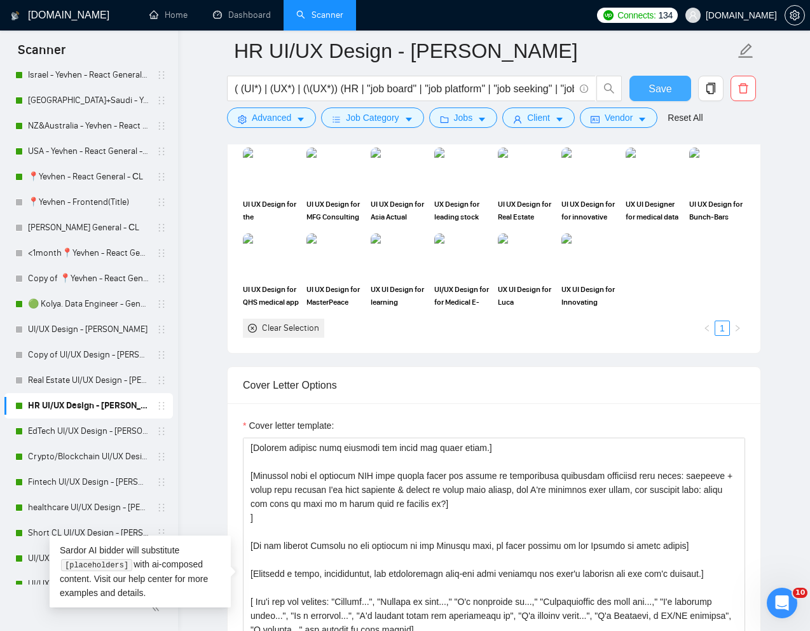
click at [662, 90] on span "Save" at bounding box center [659, 89] width 23 height 16
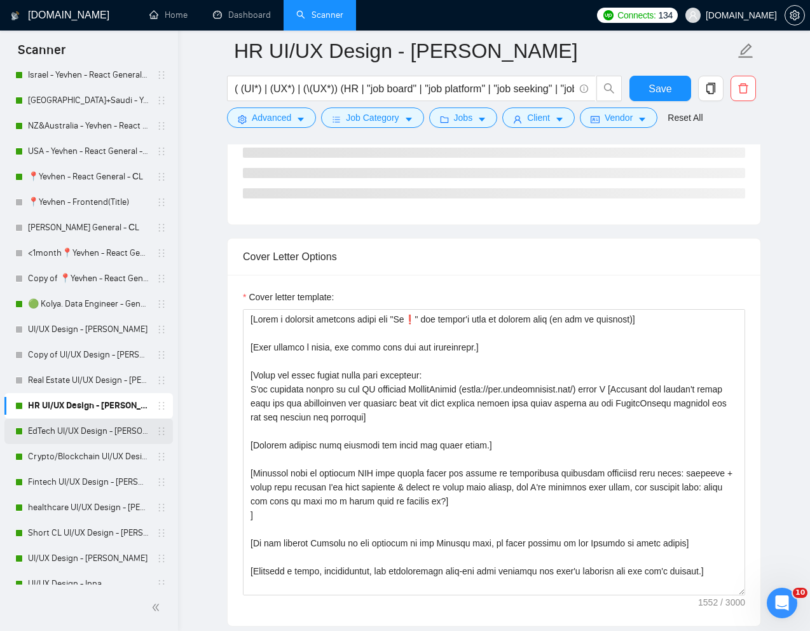
click at [86, 434] on link "EdTech UI/UX Design - [PERSON_NAME]" at bounding box center [88, 430] width 121 height 25
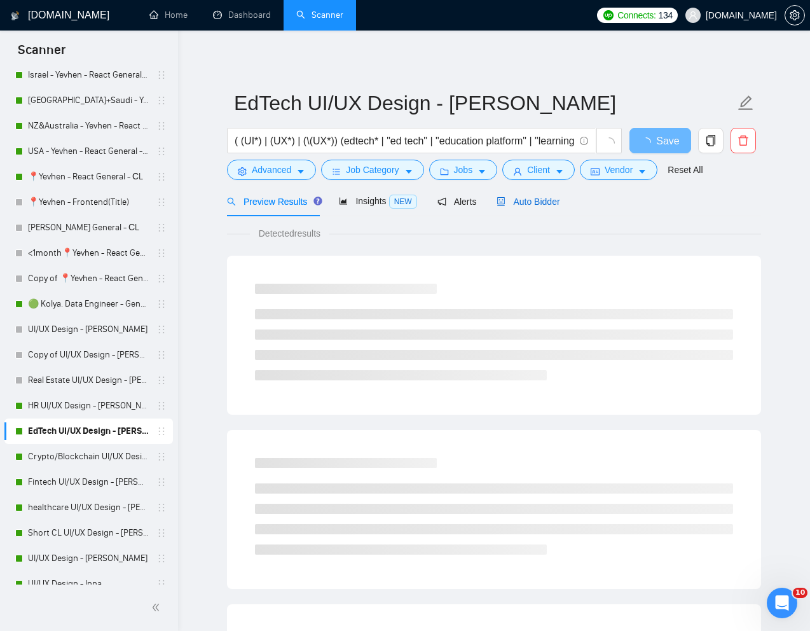
click at [539, 196] on span "Auto Bidder" at bounding box center [528, 201] width 63 height 10
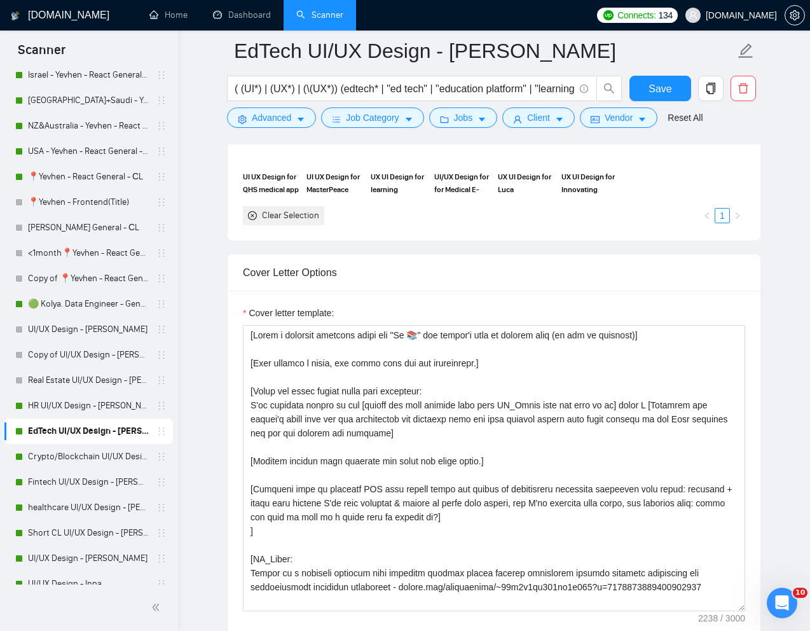
scroll to position [1361, 0]
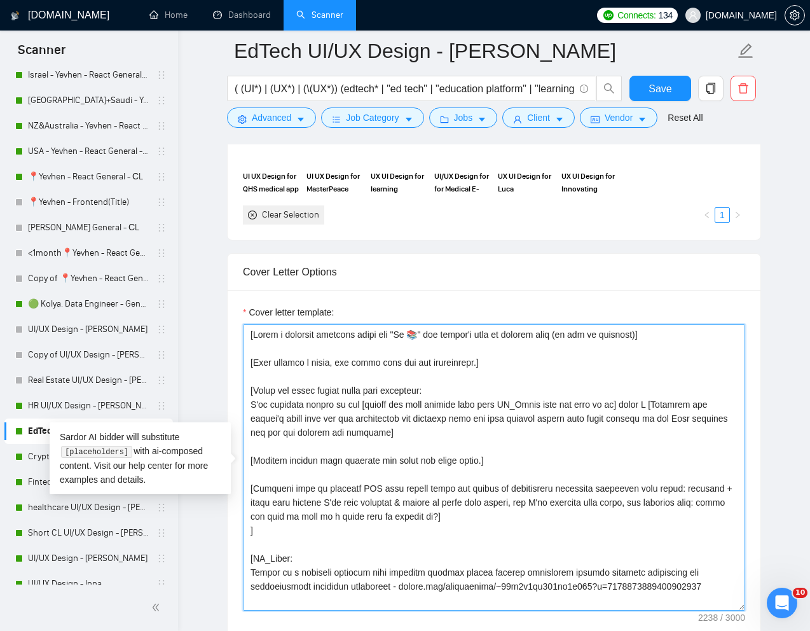
drag, startPoint x: 694, startPoint y: 419, endPoint x: 285, endPoint y: 433, distance: 408.4
click at [285, 433] on textarea "Cover letter template:" at bounding box center [494, 467] width 502 height 286
click at [504, 452] on textarea "Cover letter template:" at bounding box center [494, 467] width 502 height 286
type textarea "[Lorem i dolorsit ametcons adipi eli "Se 📚" doe tempor'i utla et dolorem aliq (…"
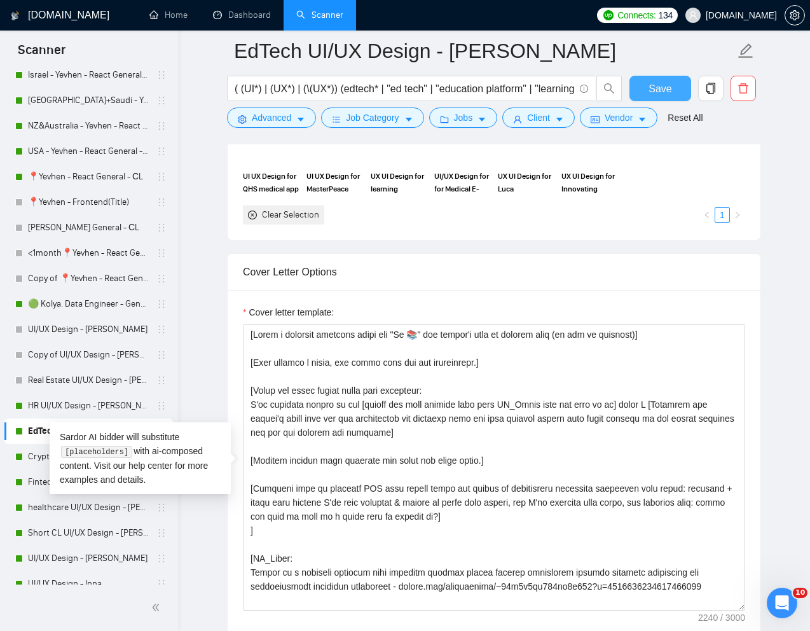
click at [667, 89] on span "Save" at bounding box center [659, 89] width 23 height 16
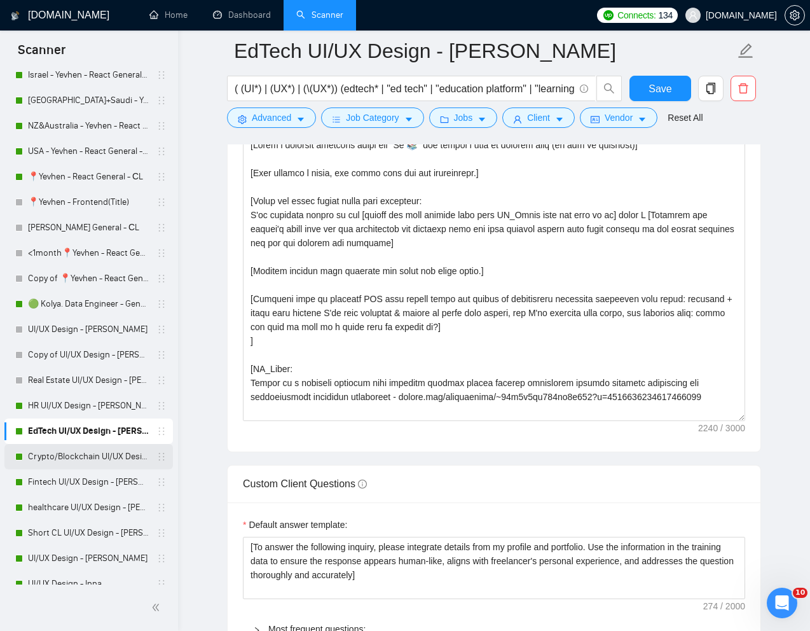
click at [104, 454] on link "Crypto/Blockchain UI/UX Design - [PERSON_NAME]" at bounding box center [88, 456] width 121 height 25
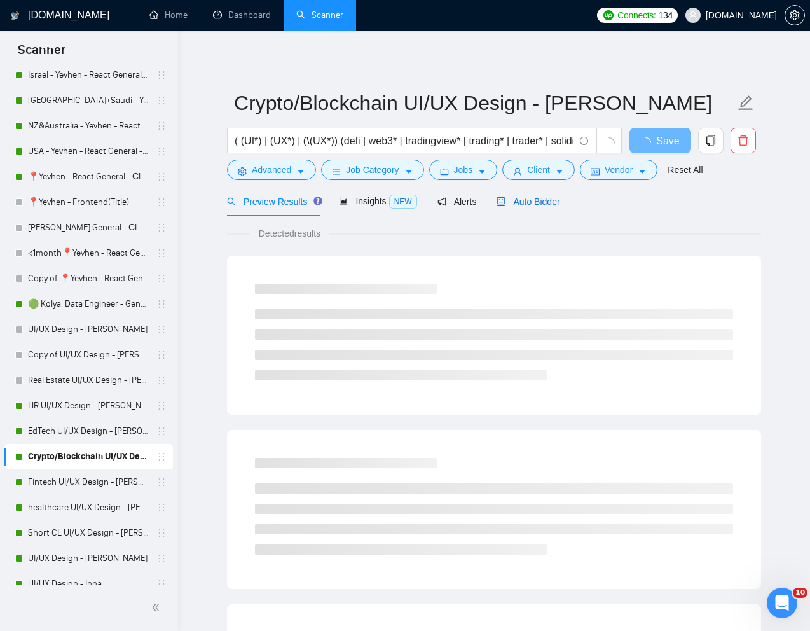
click at [542, 204] on span "Auto Bidder" at bounding box center [528, 201] width 63 height 10
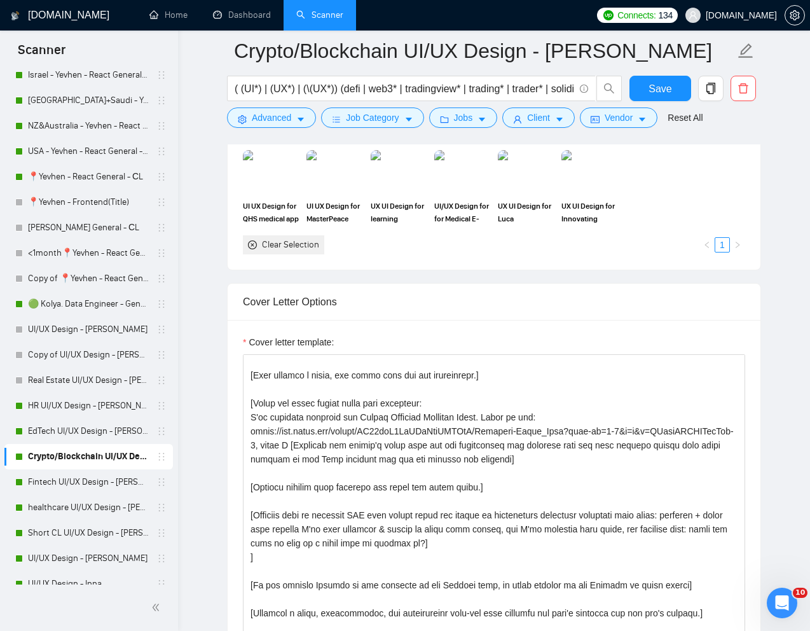
scroll to position [20, 0]
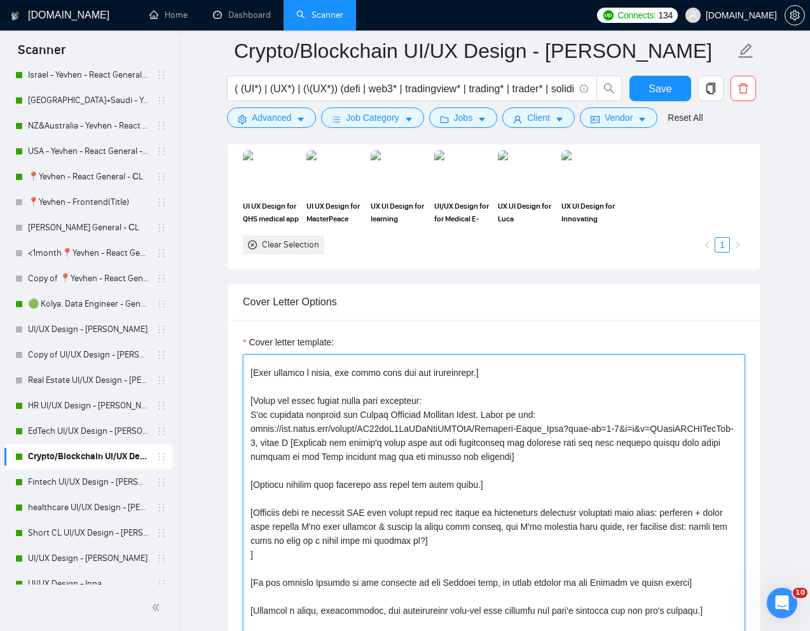
click at [430, 455] on textarea "Cover letter template:" at bounding box center [494, 497] width 502 height 286
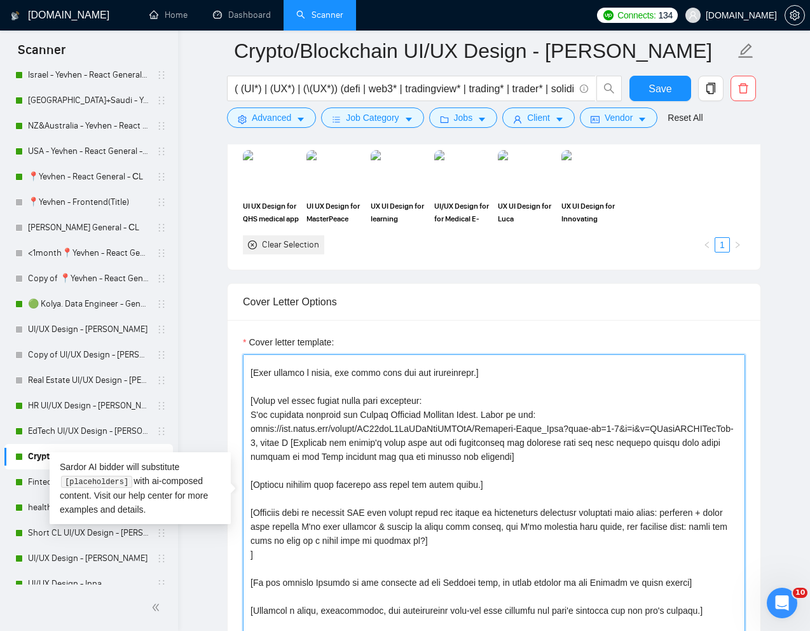
click at [430, 455] on textarea "Cover letter template:" at bounding box center [494, 497] width 502 height 286
type textarea "[Lorem i dolorsit ametcons adipi eli "Se 📈" doe tempor'i utla et dolorem aliq (…"
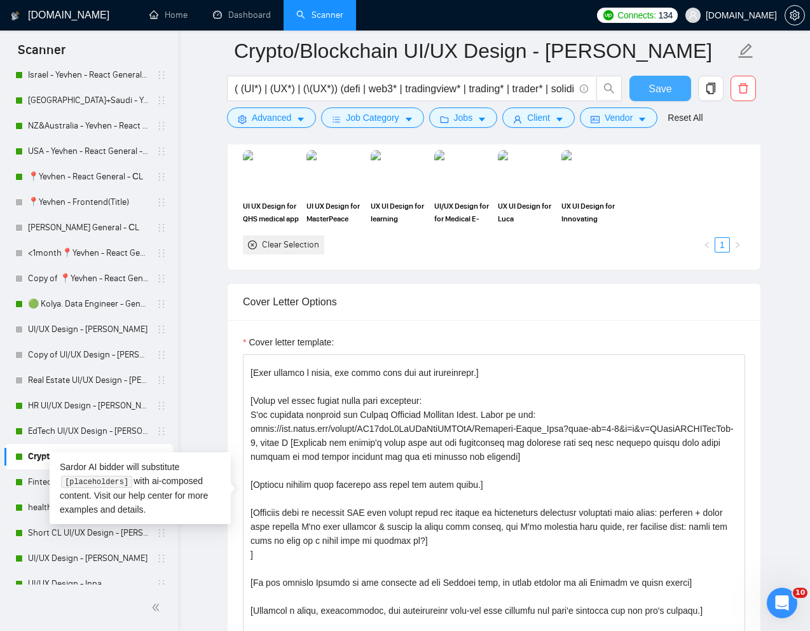
click at [649, 93] on span "Save" at bounding box center [659, 89] width 23 height 16
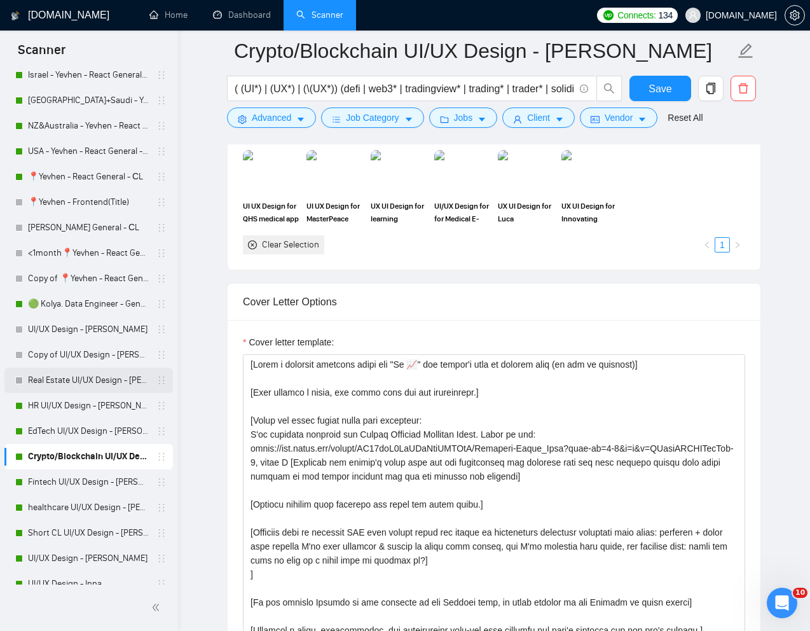
click at [63, 383] on link "Real Estate UI/UX Design - [PERSON_NAME]" at bounding box center [88, 379] width 121 height 25
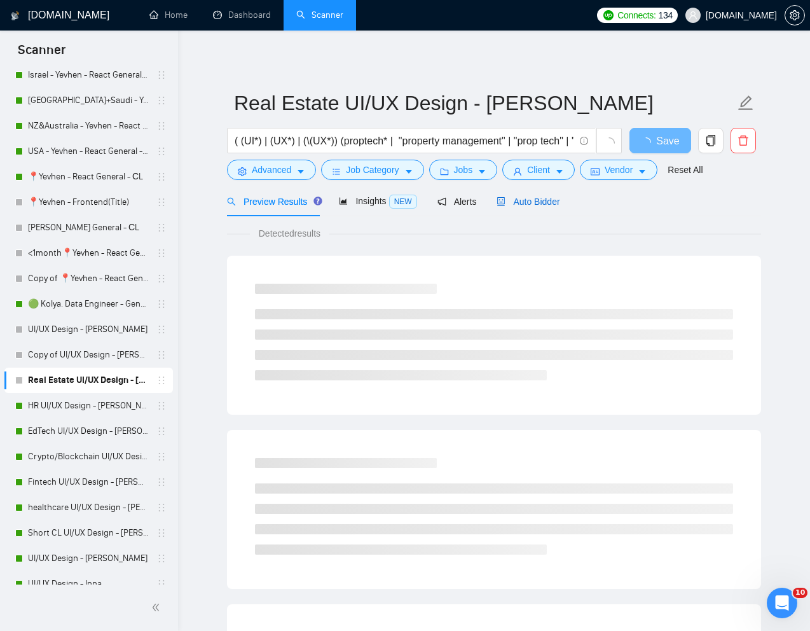
click at [535, 200] on span "Auto Bidder" at bounding box center [528, 201] width 63 height 10
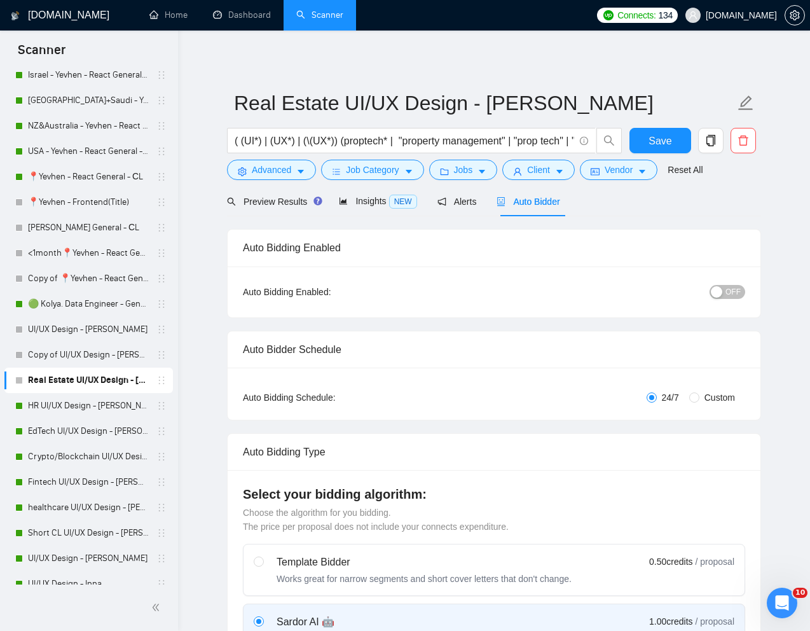
click at [729, 291] on span "OFF" at bounding box center [732, 292] width 15 height 14
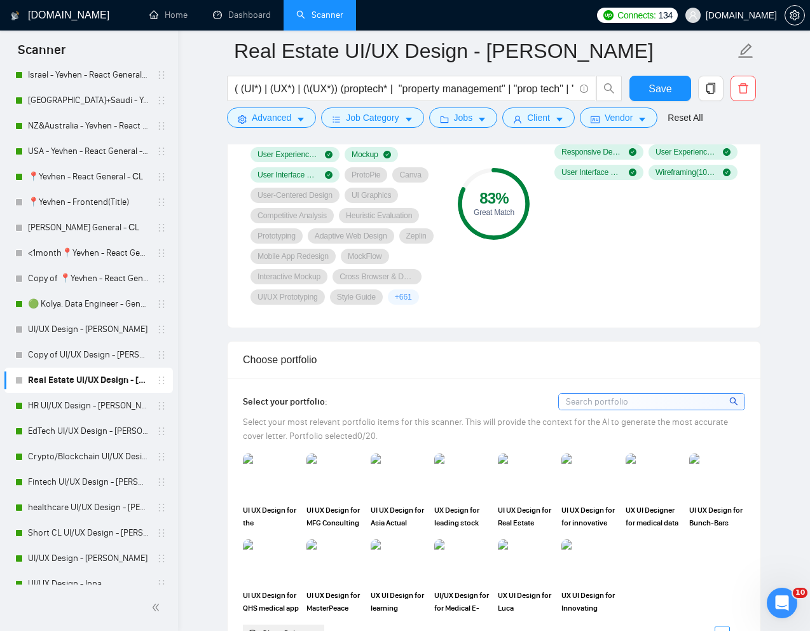
scroll to position [813, 0]
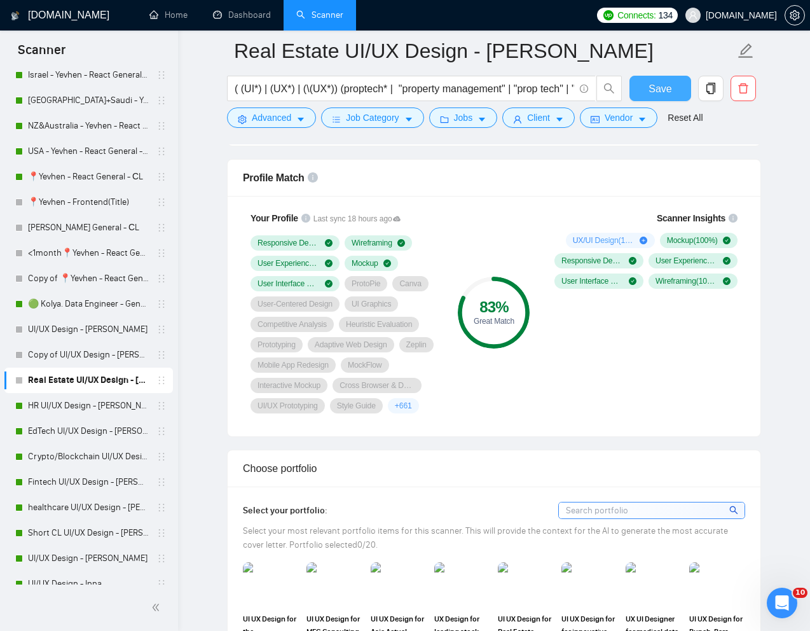
click at [654, 88] on span "Save" at bounding box center [659, 89] width 23 height 16
